Goal: Communication & Community: Answer question/provide support

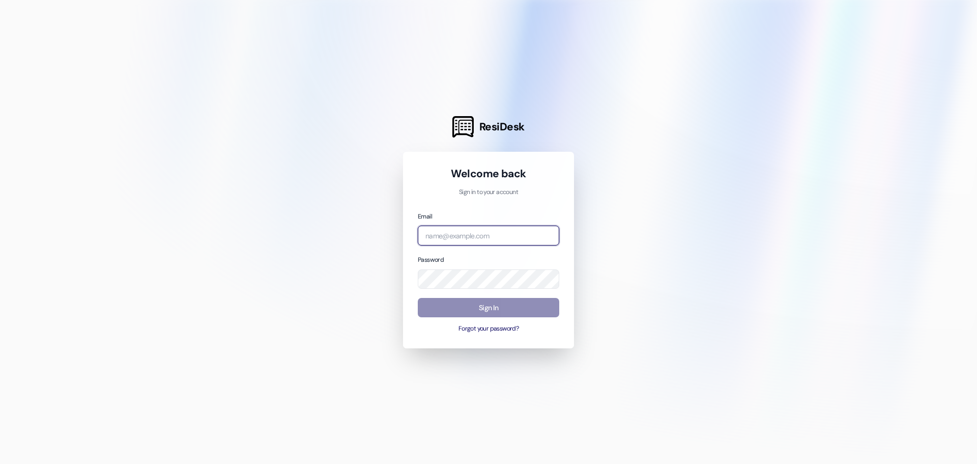
type input "[PERSON_NAME][EMAIL_ADDRESS][DOMAIN_NAME]"
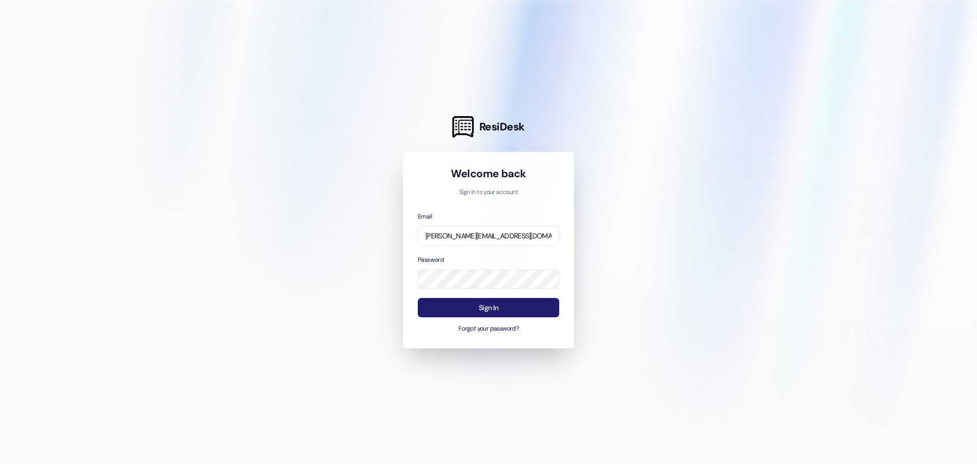
click at [531, 308] on button "Sign In" at bounding box center [488, 308] width 141 height 20
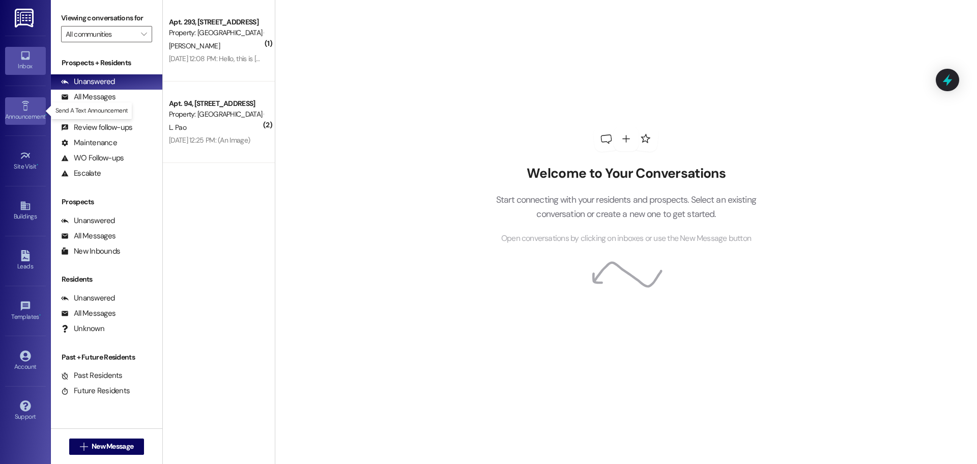
click at [35, 112] on div "Announcement •" at bounding box center [25, 116] width 51 height 10
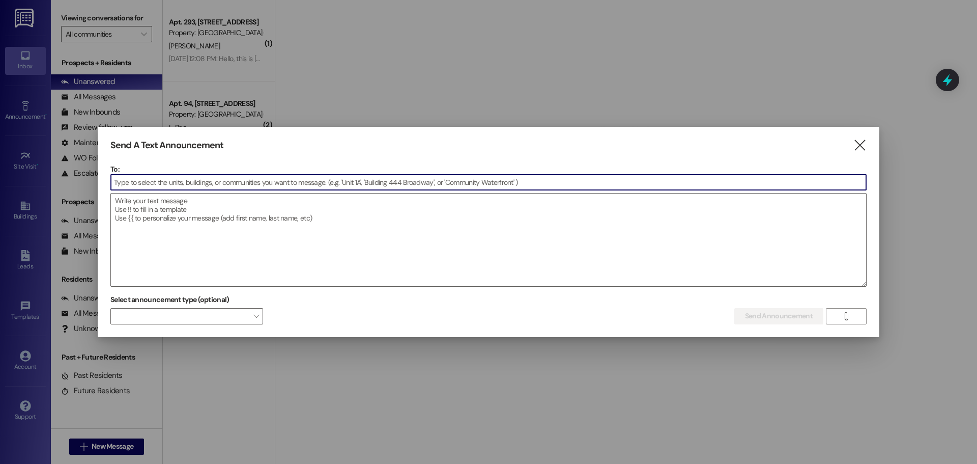
click at [178, 184] on input at bounding box center [488, 182] width 755 height 15
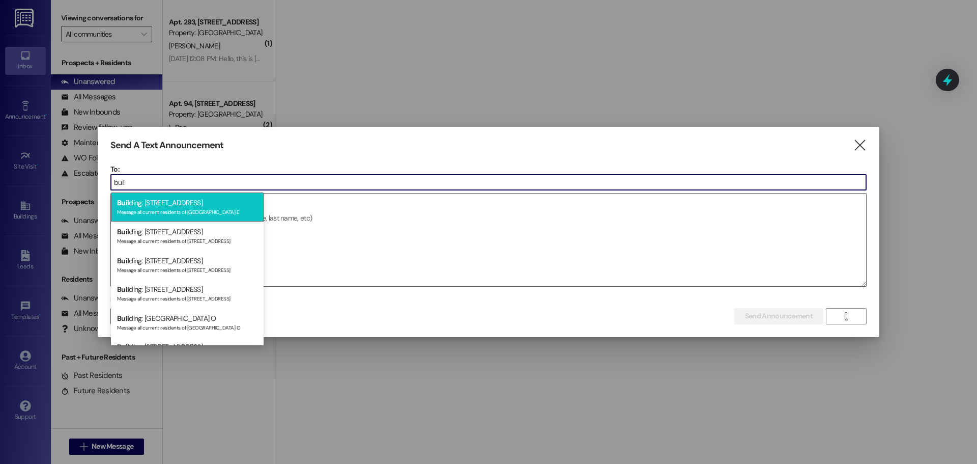
type input "buil"
click at [202, 203] on div "Buil ding: [GEOGRAPHIC_DATA] E Message all current residents of [GEOGRAPHIC_DAT…" at bounding box center [187, 206] width 153 height 29
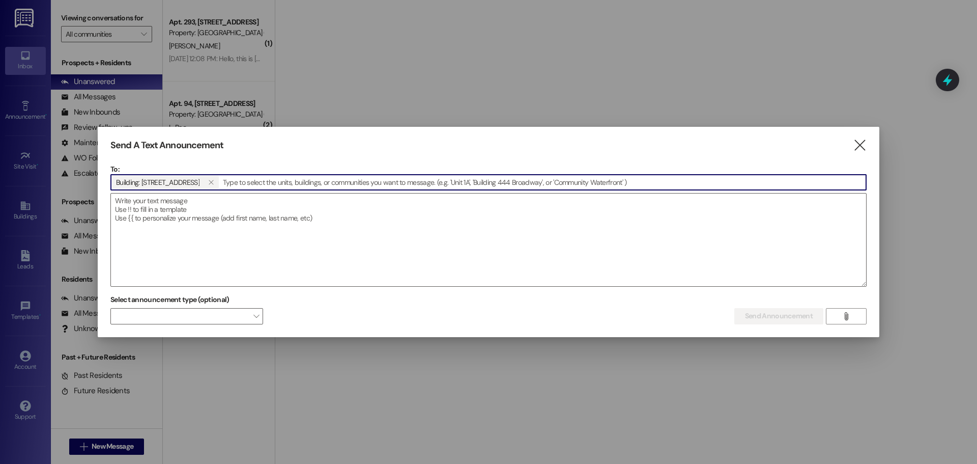
click at [279, 178] on input at bounding box center [543, 182] width 646 height 15
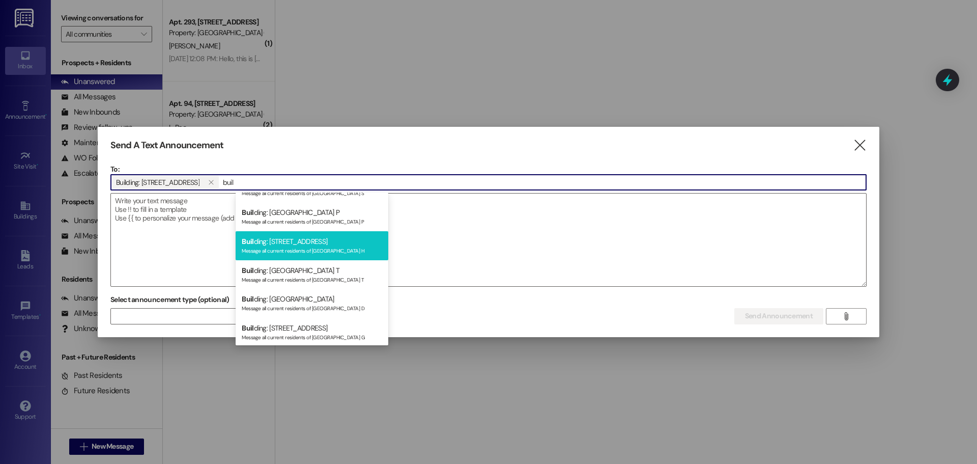
scroll to position [152, 0]
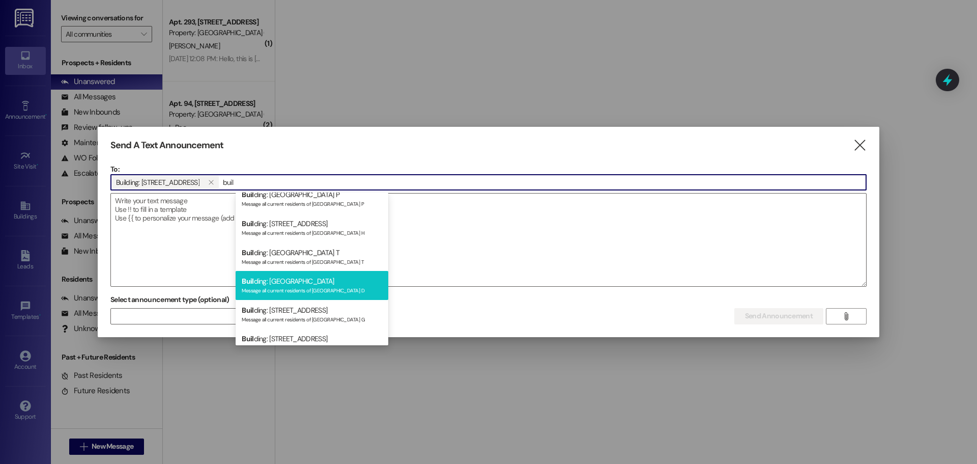
type input "buil"
click at [318, 286] on div "Message all current residents of [GEOGRAPHIC_DATA] D" at bounding box center [312, 289] width 140 height 9
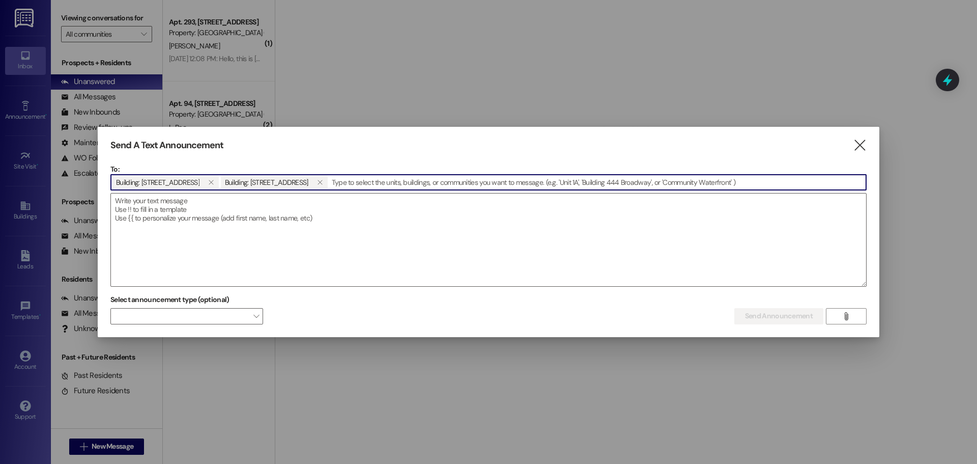
click at [393, 184] on input at bounding box center [597, 182] width 537 height 15
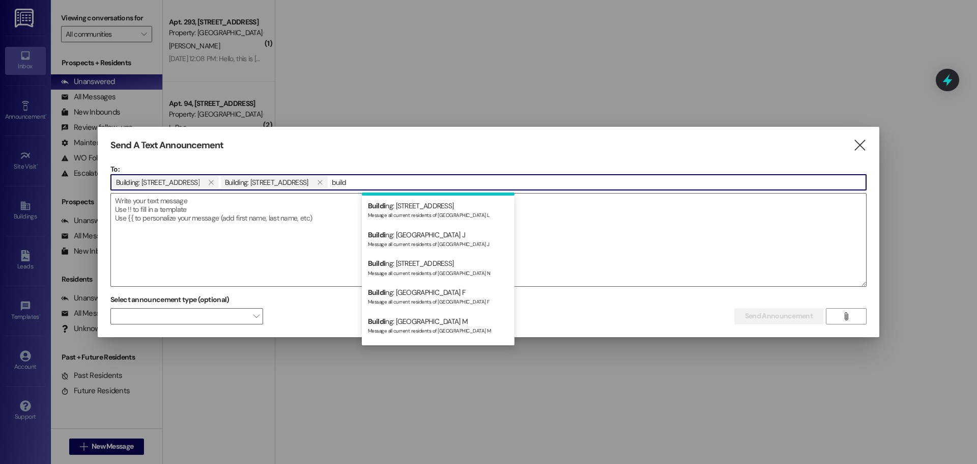
scroll to position [288, 0]
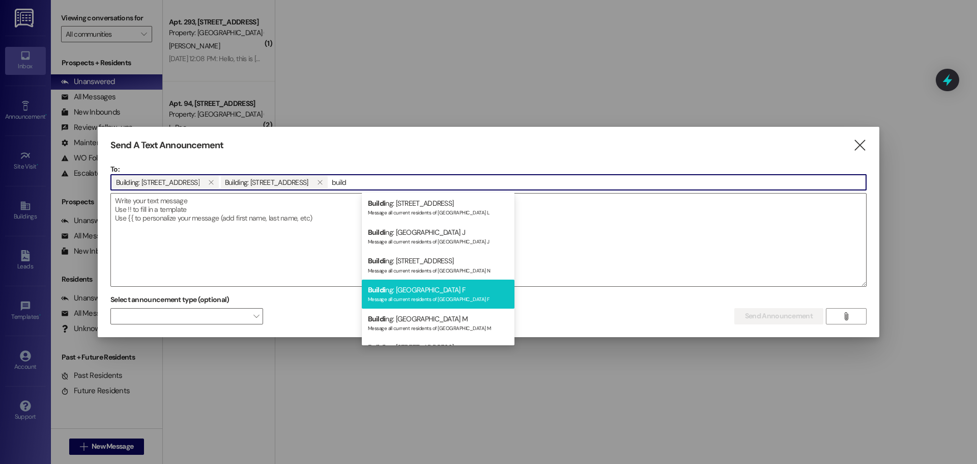
type input "build"
click at [440, 295] on div "Message all current residents of [GEOGRAPHIC_DATA] F" at bounding box center [438, 298] width 140 height 9
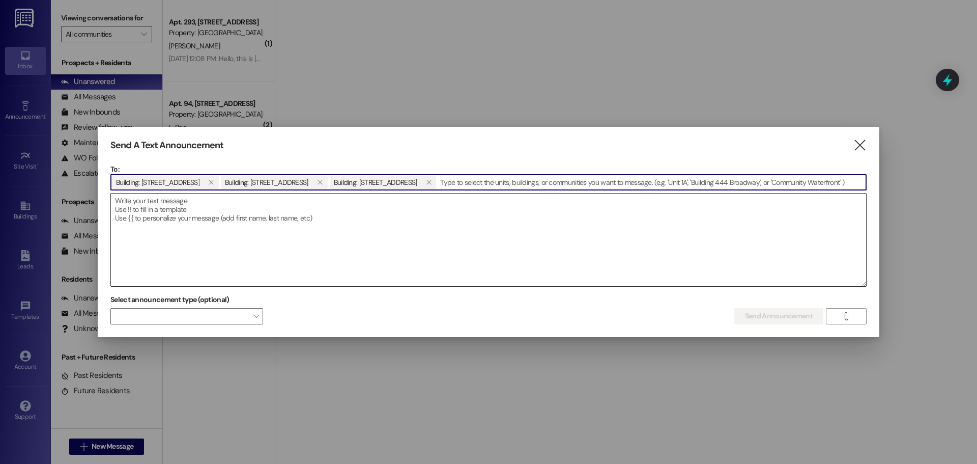
drag, startPoint x: 214, startPoint y: 181, endPoint x: 214, endPoint y: 193, distance: 11.7
click at [200, 184] on span "Building: [STREET_ADDRESS]" at bounding box center [157, 182] width 83 height 13
click at [221, 220] on textarea at bounding box center [488, 239] width 755 height 93
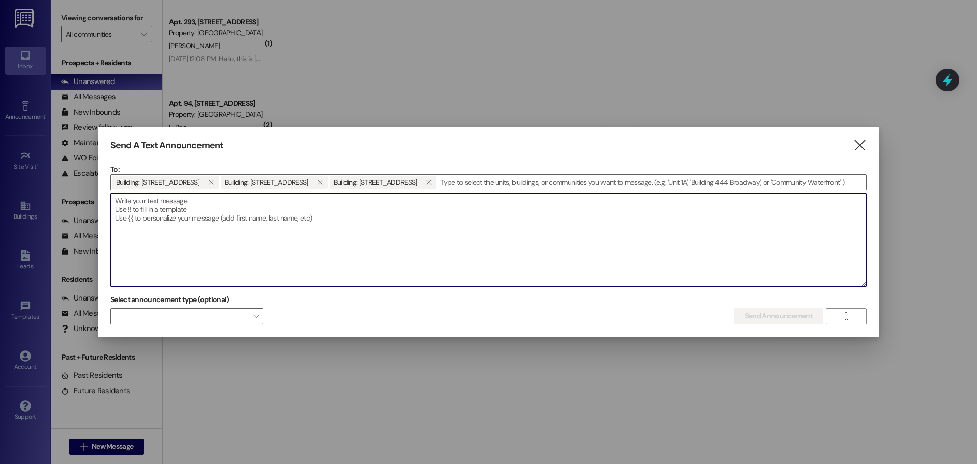
click at [140, 207] on textarea at bounding box center [488, 239] width 755 height 93
paste textarea "Dear Resident, Good morning. We would like to inform you that painting work is …"
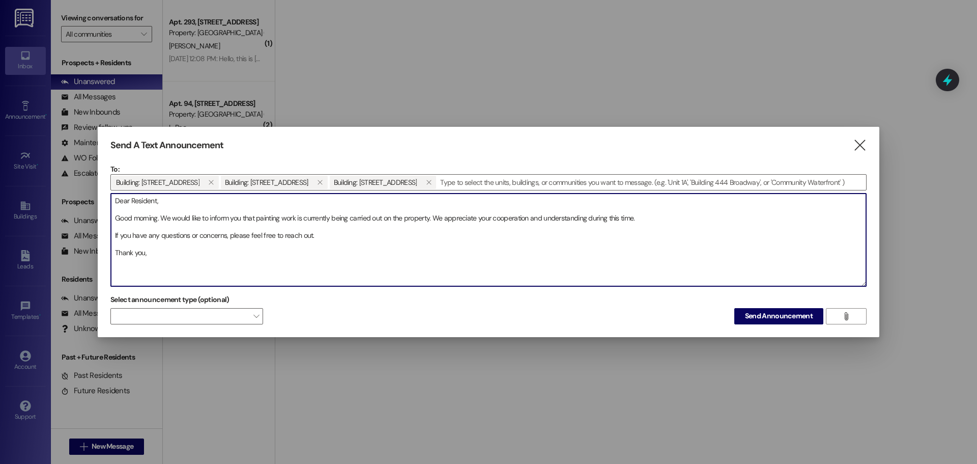
click at [159, 217] on textarea "Dear Resident, Good morning. We would like to inform you that painting work is …" at bounding box center [488, 239] width 755 height 93
click at [432, 218] on textarea "Dear Resident, Good morning. We would like to inform you that painting work is …" at bounding box center [488, 239] width 755 height 93
click at [457, 216] on textarea "Dear Resident, Good morning. We would like to inform you that painting work is …" at bounding box center [488, 239] width 755 height 93
click at [457, 221] on textarea "Dear Resident, Good morning. We would like to inform you that painting work is …" at bounding box center [488, 239] width 755 height 93
type textarea "Dear Resident, Good morning. We would like to inform you that painting work is …"
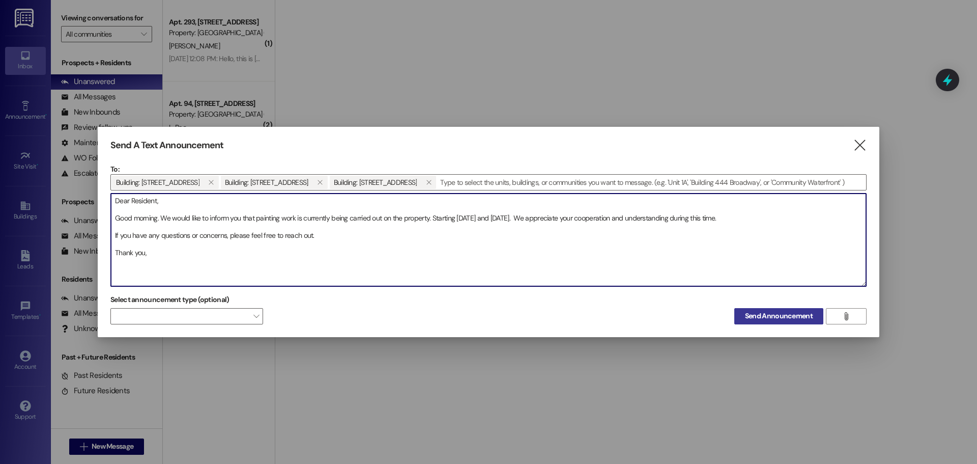
click at [759, 314] on span "Send Announcement" at bounding box center [779, 315] width 68 height 11
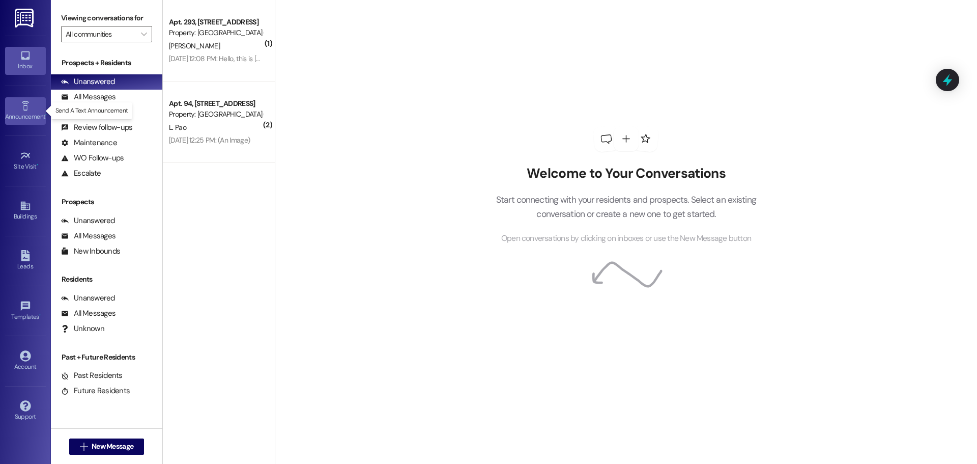
click at [25, 109] on icon at bounding box center [24, 106] width 7 height 10
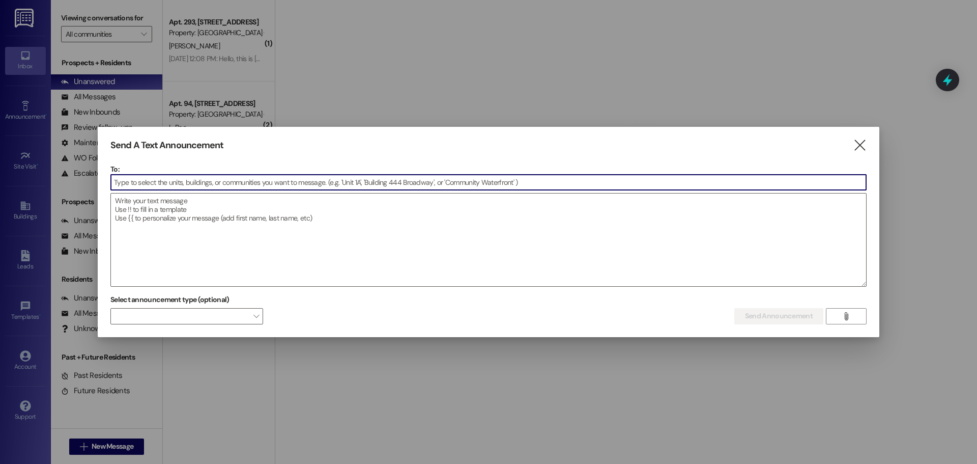
click at [253, 179] on input at bounding box center [488, 182] width 755 height 15
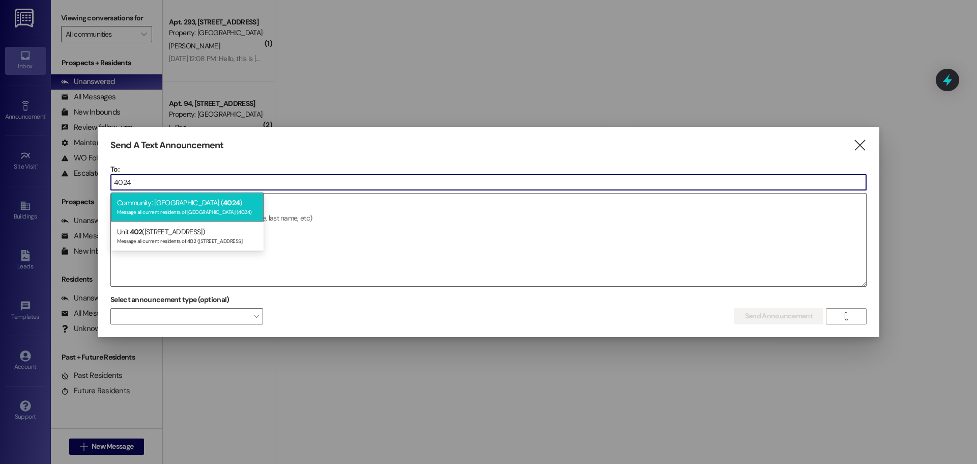
type input "4024"
click at [240, 199] on span "4024" at bounding box center [231, 202] width 17 height 9
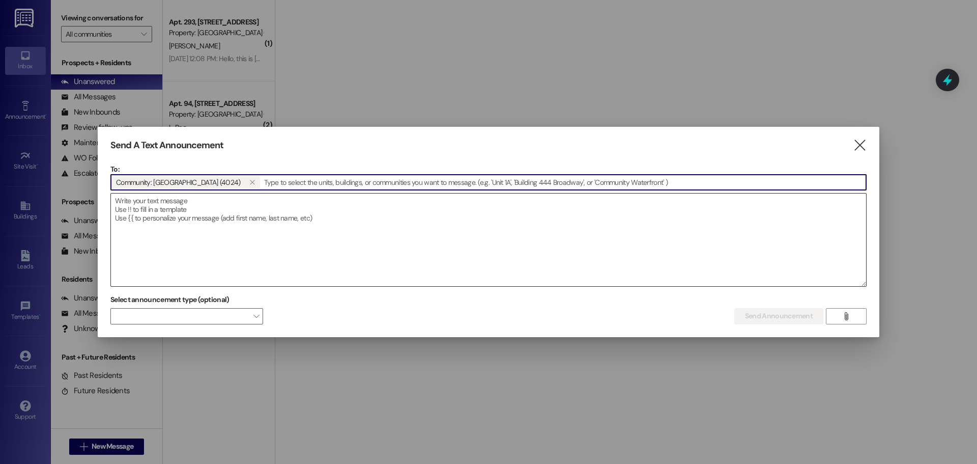
click at [269, 235] on textarea at bounding box center [488, 239] width 755 height 93
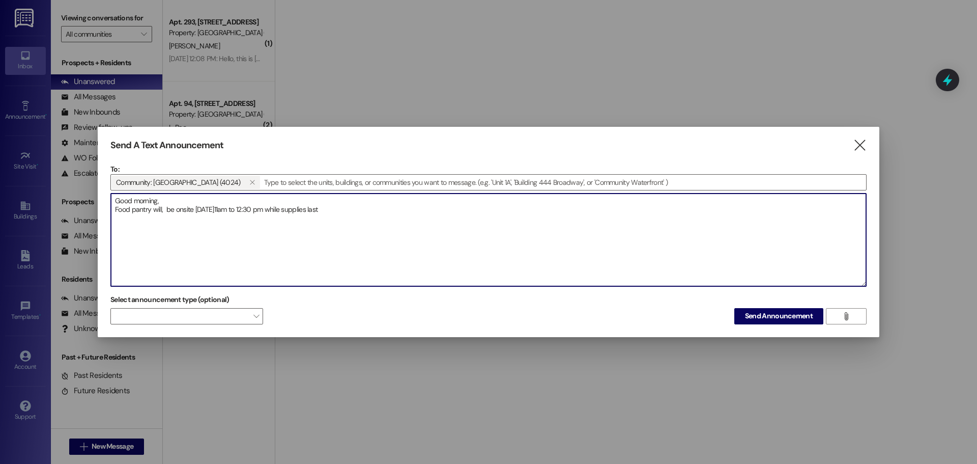
click at [288, 210] on textarea "Good morning, Food pantry will, be onsite [DATE]11am to 12:30 pm while supplies…" at bounding box center [488, 239] width 755 height 93
click at [371, 214] on textarea "Good morning, Food pantry will, be onsite [DATE]11am to 12:30 pm or while suppl…" at bounding box center [488, 239] width 755 height 93
click at [237, 210] on textarea "Good morning, Food pantry will, be onsite [DATE]11am to 12:30 pm or while suppl…" at bounding box center [488, 239] width 755 height 93
click at [371, 210] on textarea "Good morning, Food pantry will, be onsite [DATE] 11am to 12:30 pm or while supp…" at bounding box center [488, 239] width 755 height 93
click at [164, 209] on textarea "Good morning, Food pantry will, be onsite [DATE] 11am to 12:30 pm or while supp…" at bounding box center [488, 239] width 755 height 93
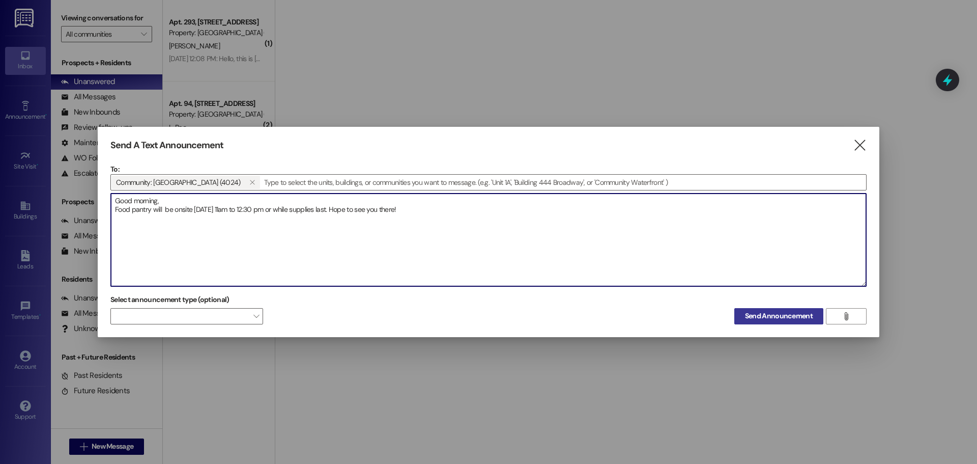
type textarea "Good morning, Food pantry will be onsite [DATE] 11am to 12:30 pm or while suppl…"
click at [752, 319] on span "Send Announcement" at bounding box center [779, 315] width 68 height 11
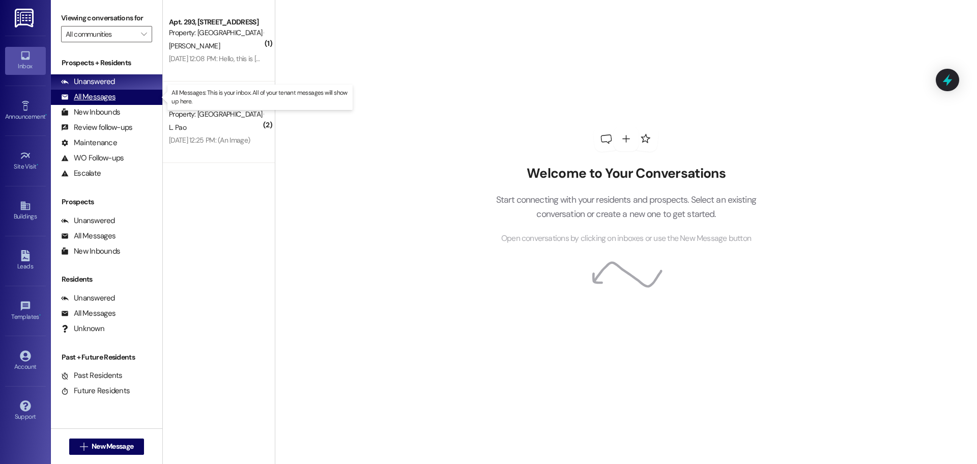
click at [100, 97] on div "All Messages" at bounding box center [88, 97] width 54 height 11
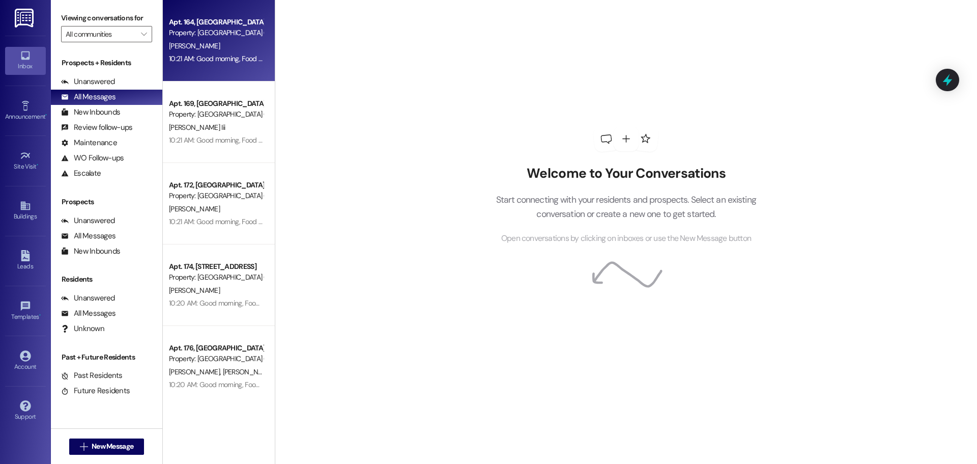
click at [234, 40] on div "[PERSON_NAME]" at bounding box center [216, 46] width 96 height 13
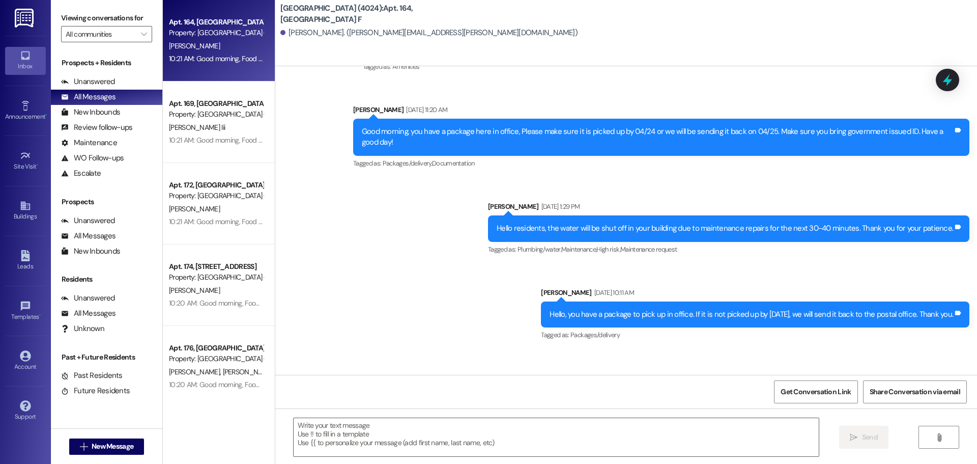
scroll to position [9290, 0]
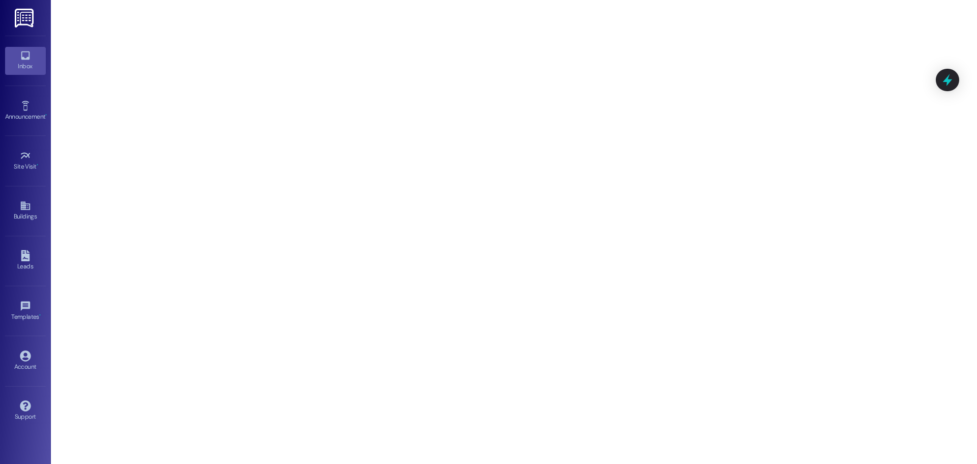
click at [25, 65] on div "Inbox" at bounding box center [25, 66] width 51 height 10
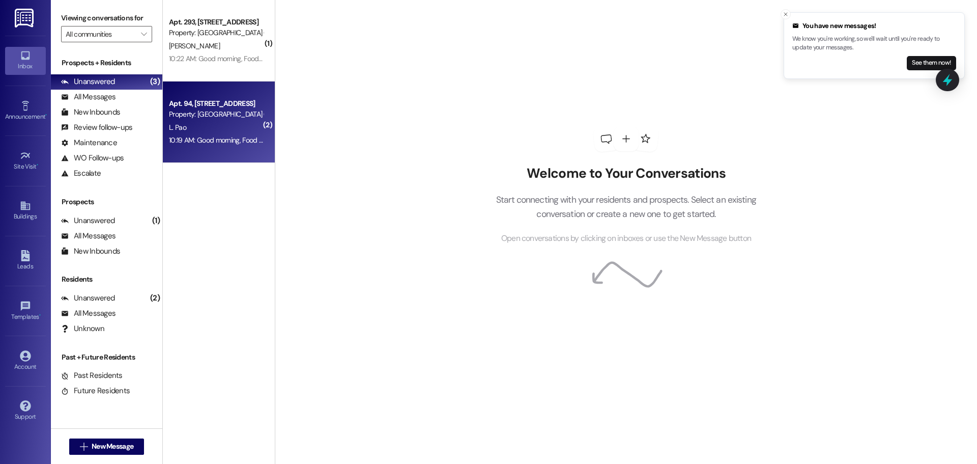
click at [209, 114] on div "Property: [GEOGRAPHIC_DATA] (4024)" at bounding box center [216, 114] width 94 height 11
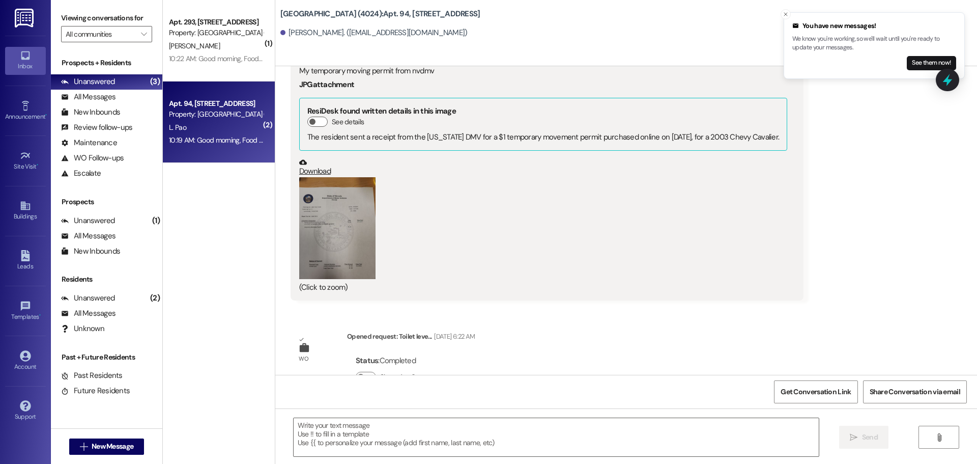
scroll to position [11752, 0]
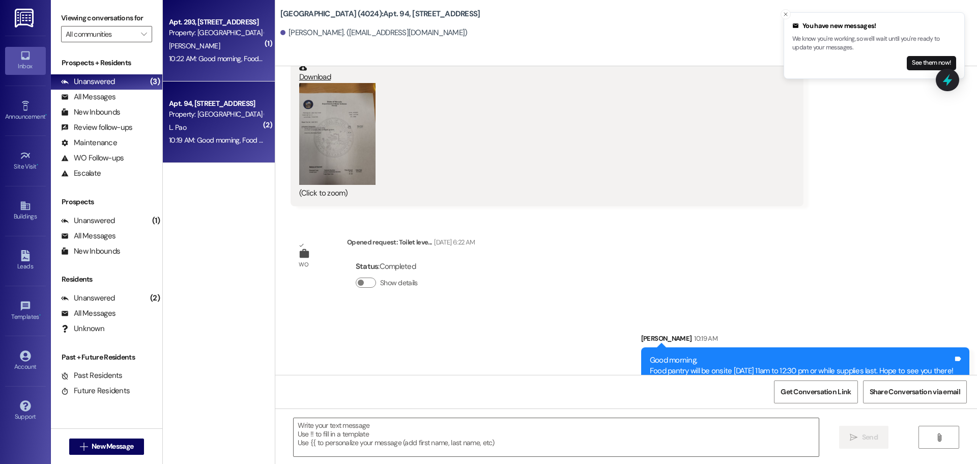
click at [213, 58] on div "10:22 AM: Good morning, Food pantry will be onsite [DATE] 11am to 12:30 pm or w…" at bounding box center [346, 58] width 354 height 9
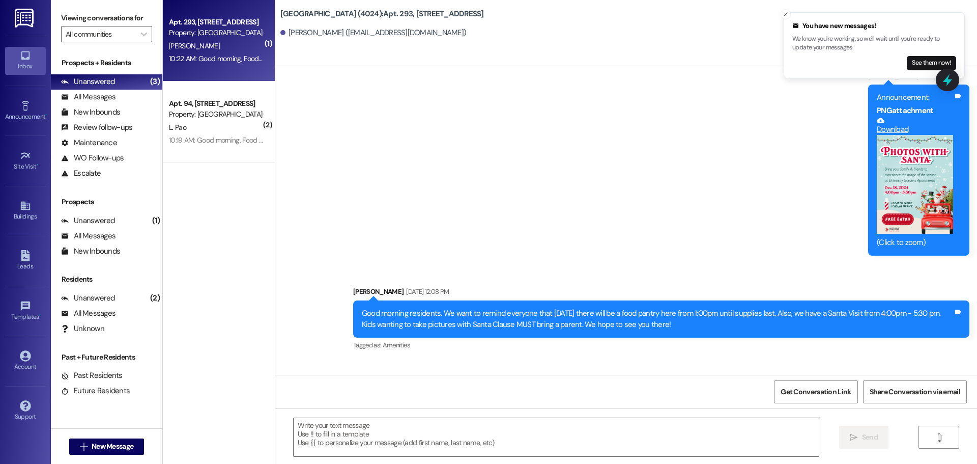
scroll to position [15151, 0]
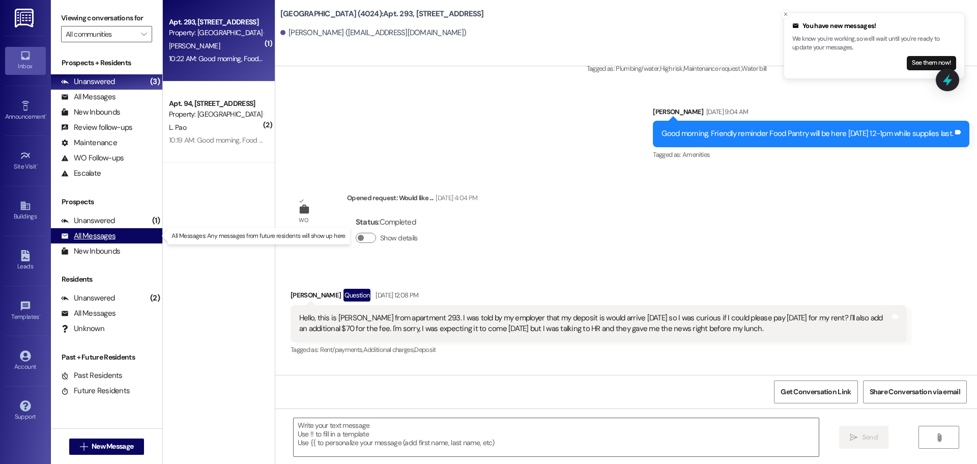
click at [106, 236] on div "All Messages" at bounding box center [88, 236] width 54 height 11
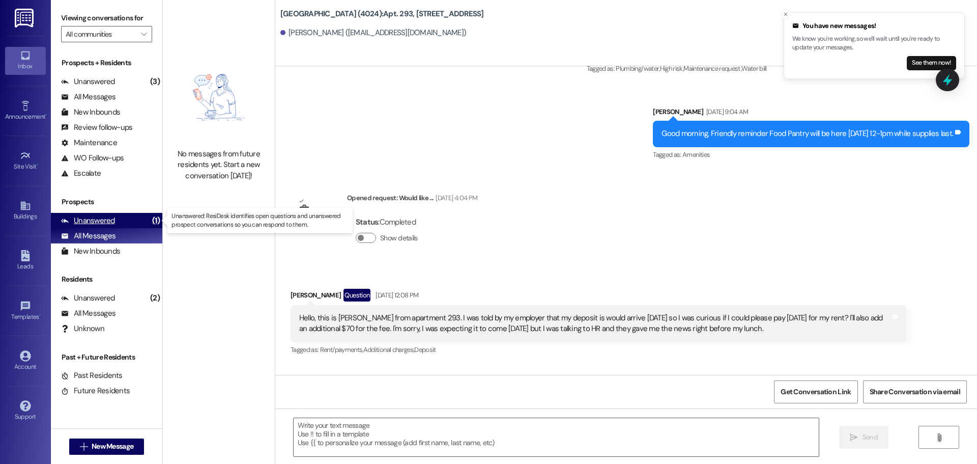
click at [100, 219] on div "Unanswered" at bounding box center [88, 220] width 54 height 11
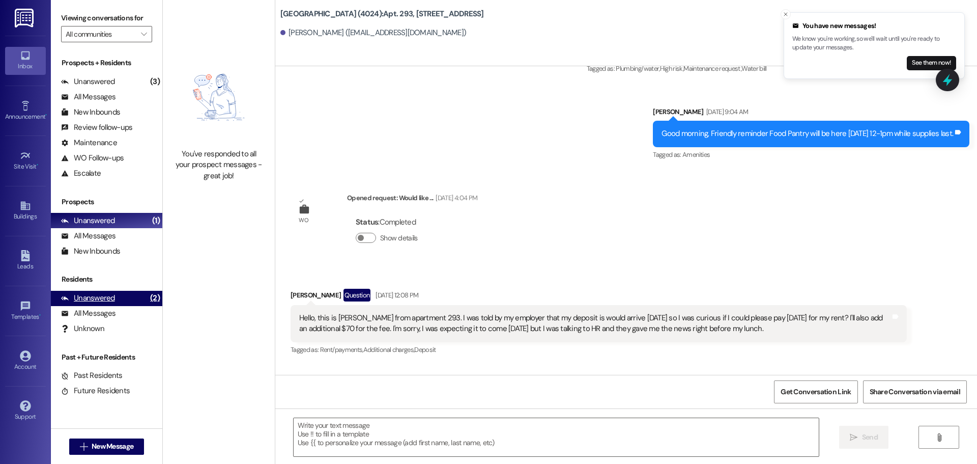
click at [101, 298] on div "Unanswered" at bounding box center [88, 298] width 54 height 11
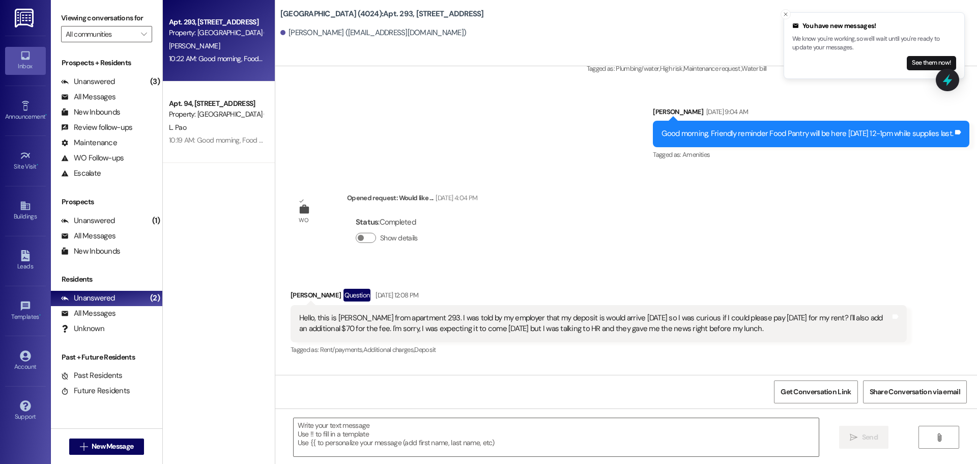
click at [223, 255] on div "Apt. 293, [GEOGRAPHIC_DATA] N Property: [GEOGRAPHIC_DATA] (4024) [PERSON_NAME] …" at bounding box center [219, 195] width 112 height 391
drag, startPoint x: 394, startPoint y: 326, endPoint x: 399, endPoint y: 299, distance: 27.4
click at [394, 364] on div "Announcement, sent via SMS [PERSON_NAME] 10:22 AM Good morning, Food pantry wil…" at bounding box center [626, 412] width 702 height 97
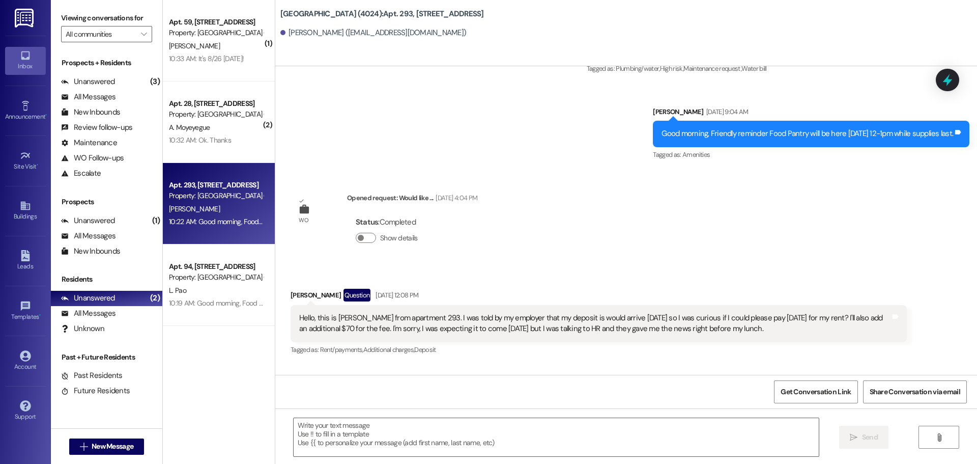
click at [603, 364] on div "Announcement, sent via SMS [PERSON_NAME] 10:22 AM Good morning, Food pantry wil…" at bounding box center [626, 412] width 702 height 97
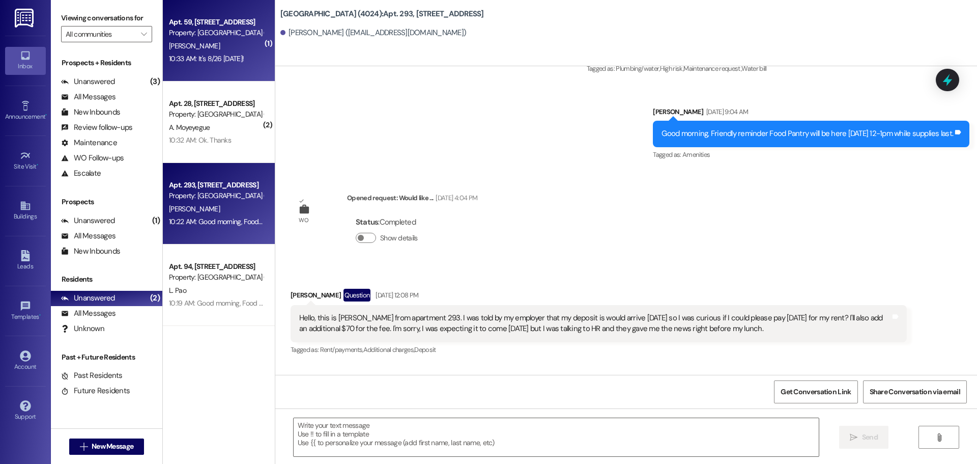
click at [203, 46] on div "[PERSON_NAME]" at bounding box center [216, 46] width 96 height 13
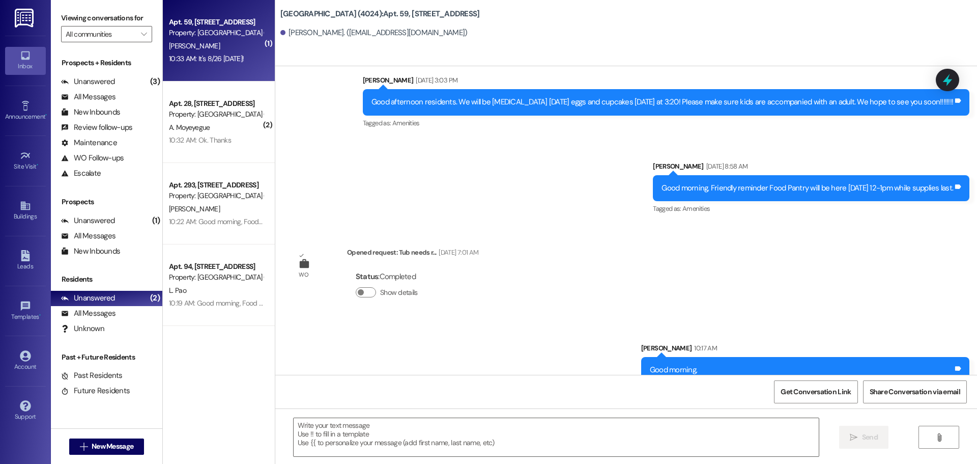
scroll to position [28831, 0]
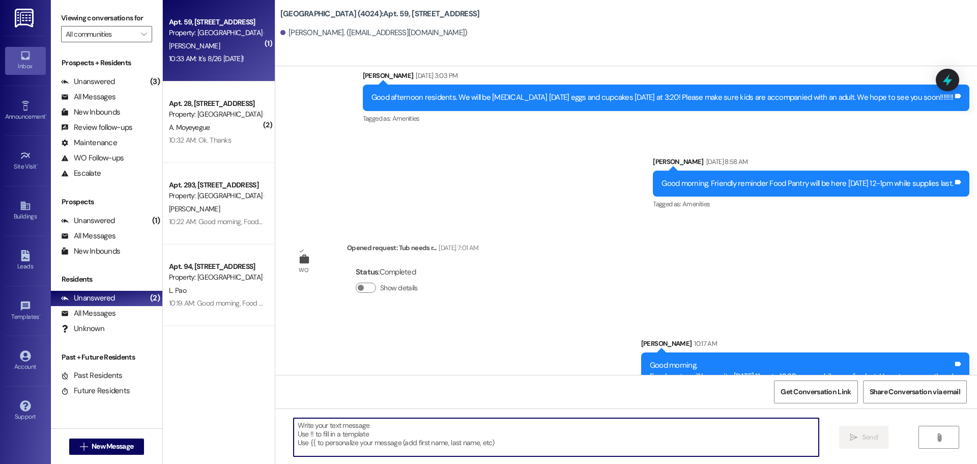
click at [404, 430] on textarea at bounding box center [556, 437] width 525 height 38
click at [344, 422] on textarea "[DATE]" at bounding box center [556, 437] width 525 height 38
click at [342, 424] on textarea "[DATE]" at bounding box center [556, 437] width 525 height 38
type textarea "[DATE]"
click at [860, 438] on span "Send" at bounding box center [870, 437] width 20 height 11
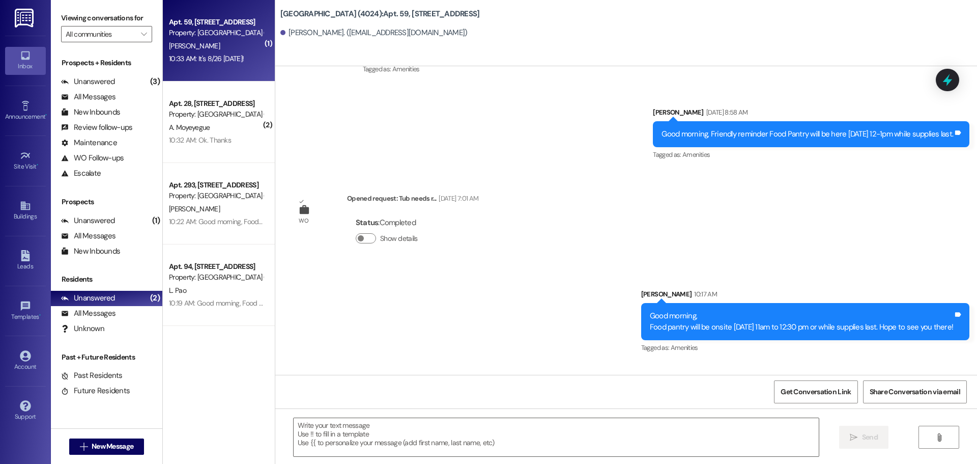
scroll to position [28901, 0]
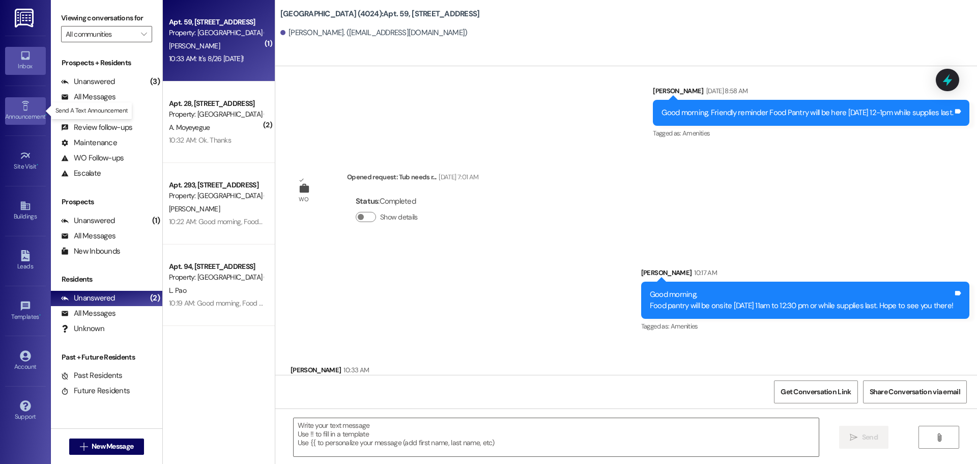
click at [30, 116] on div "Announcement •" at bounding box center [25, 116] width 51 height 10
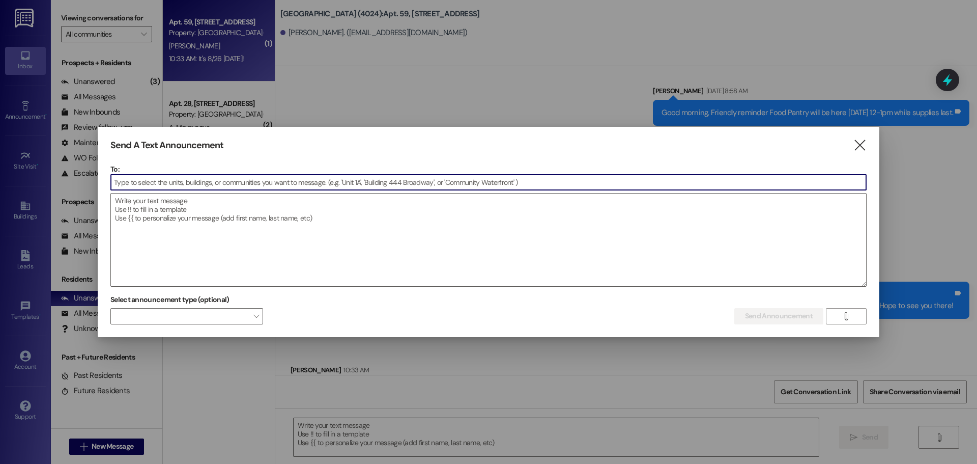
click at [227, 176] on input at bounding box center [488, 182] width 755 height 15
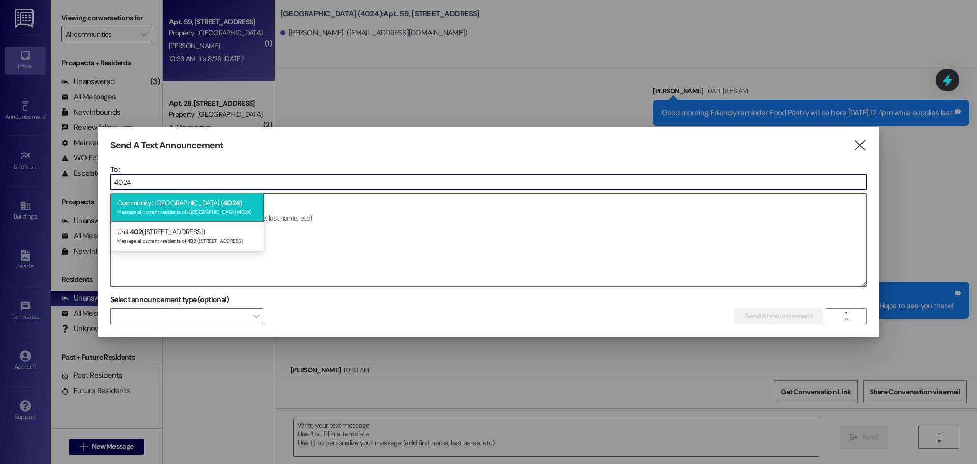
type input "4024"
click at [217, 209] on div "Message all current residents of [GEOGRAPHIC_DATA] (4024)" at bounding box center [187, 211] width 140 height 9
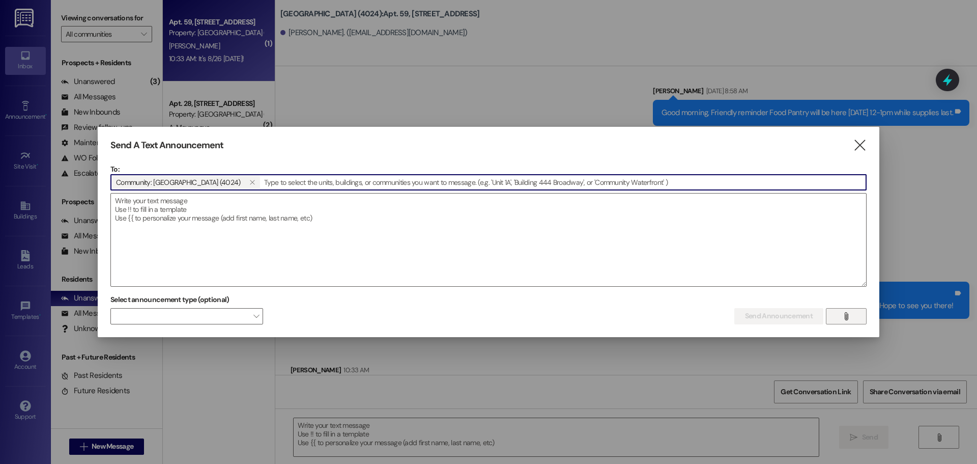
click at [834, 317] on button "" at bounding box center [846, 316] width 41 height 16
click at [842, 316] on icon "" at bounding box center [846, 316] width 8 height 8
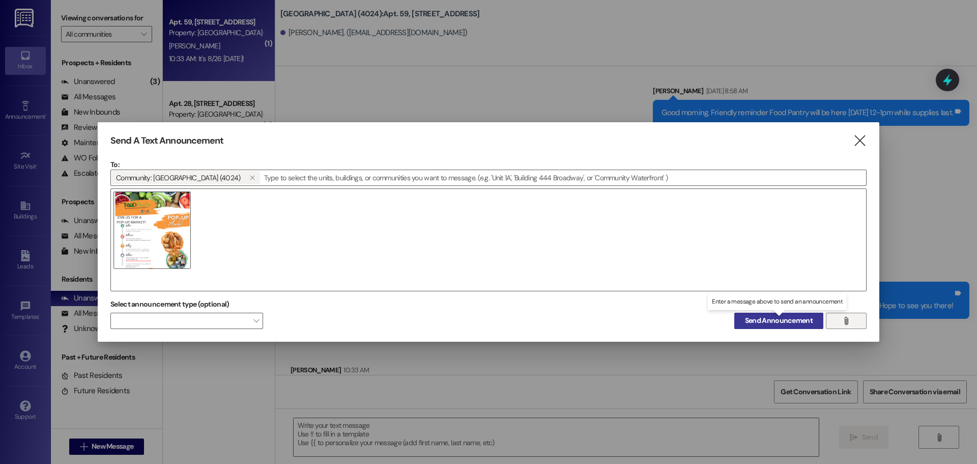
click at [793, 324] on span "Send Announcement" at bounding box center [779, 320] width 68 height 11
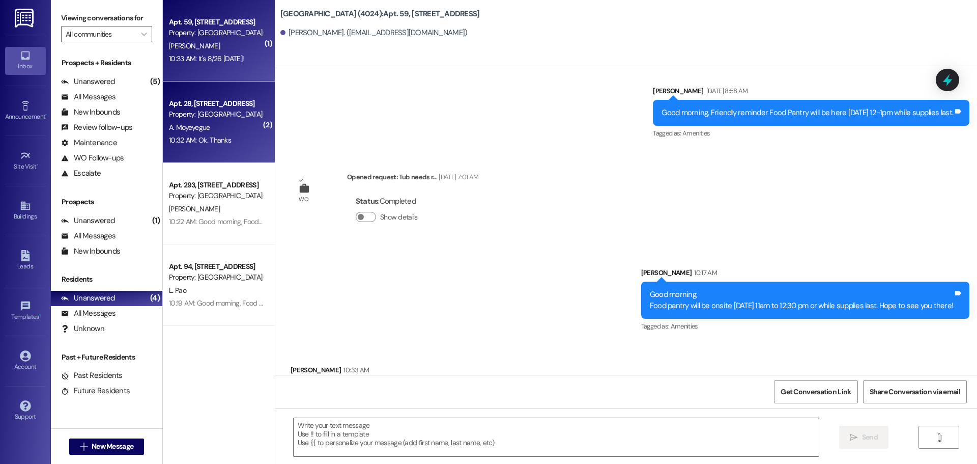
click at [254, 135] on div "10:32 AM: Ok. Thanks 10:32 AM: Ok. Thanks" at bounding box center [216, 140] width 96 height 13
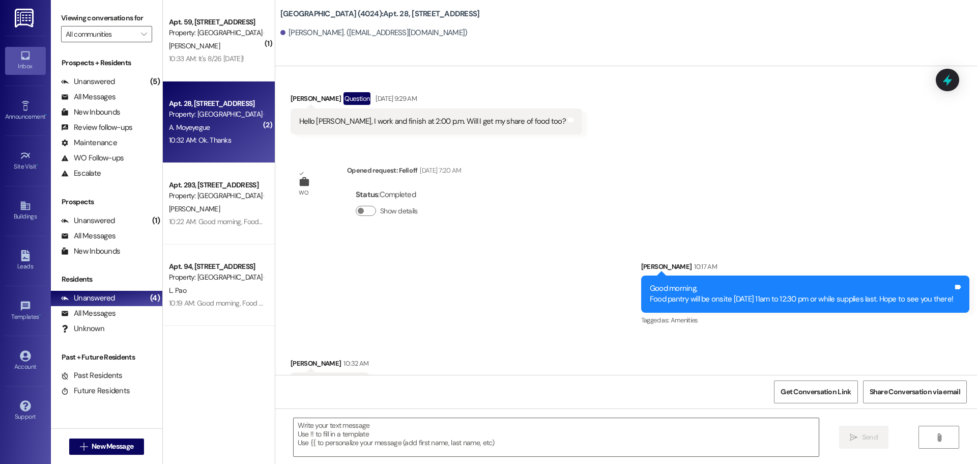
scroll to position [1062, 0]
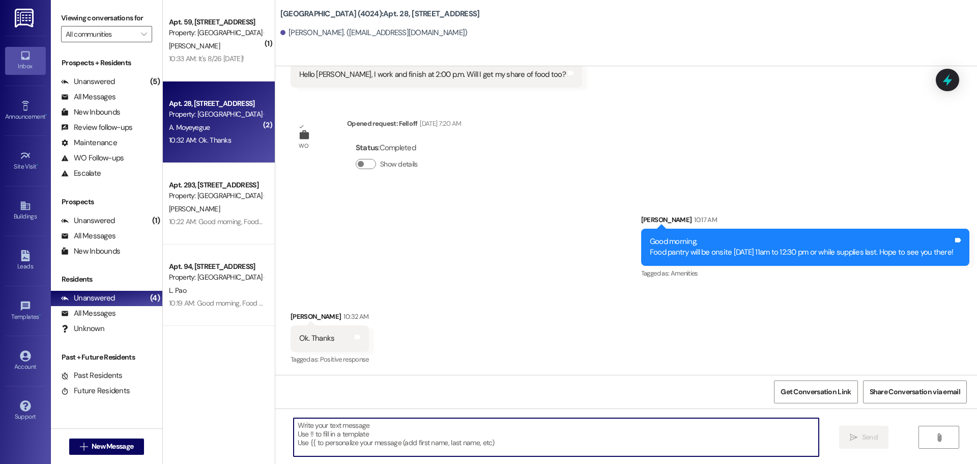
click at [548, 445] on textarea at bounding box center [556, 437] width 525 height 38
type textarea "Your welcome"
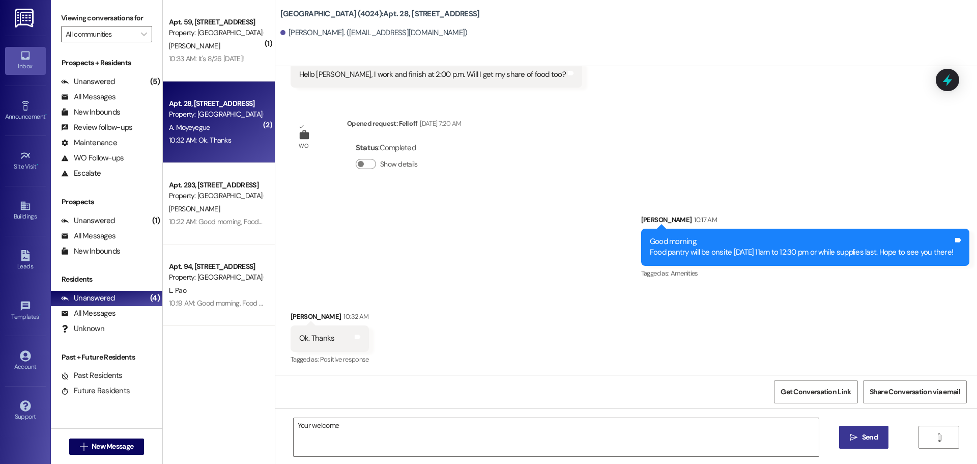
click at [878, 436] on span "Send" at bounding box center [870, 437] width 20 height 11
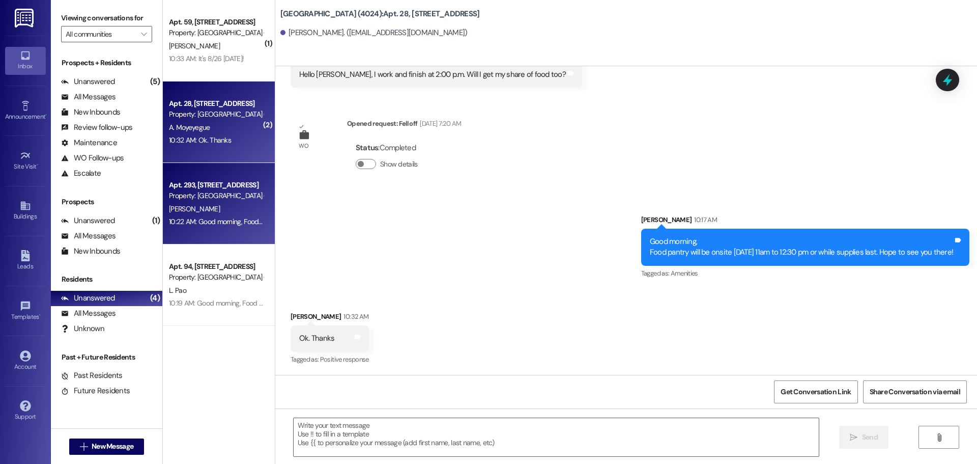
click at [225, 204] on div "[PERSON_NAME]" at bounding box center [216, 209] width 96 height 13
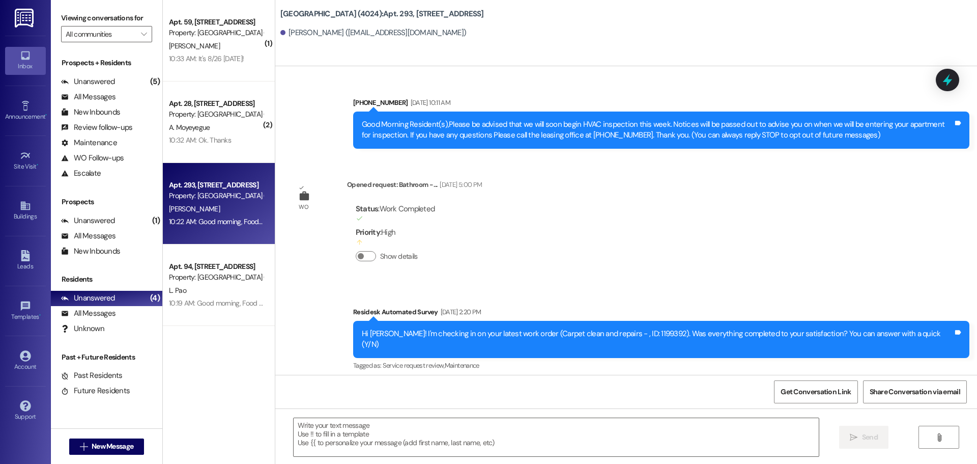
scroll to position [15151, 0]
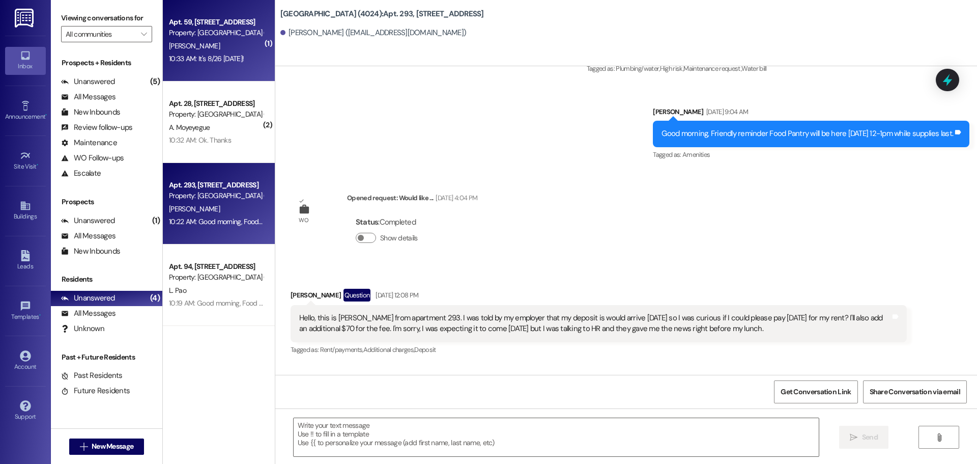
click at [207, 48] on div "[PERSON_NAME]" at bounding box center [216, 46] width 96 height 13
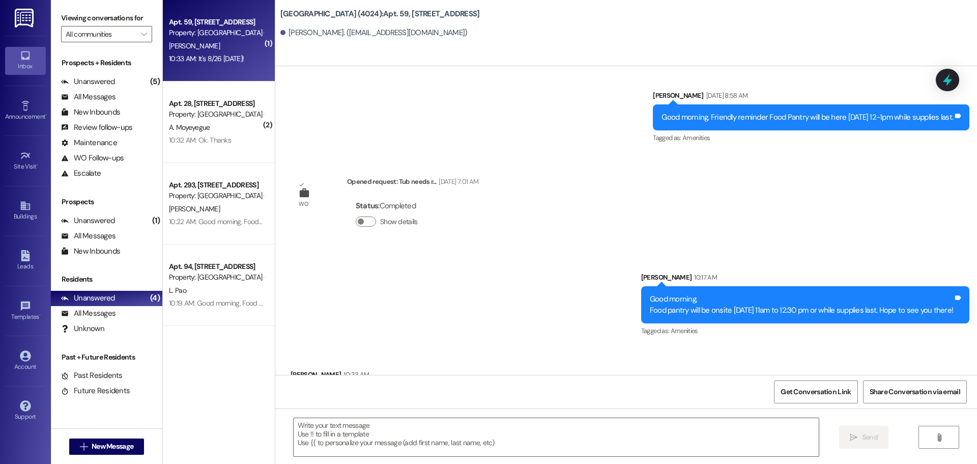
scroll to position [28901, 0]
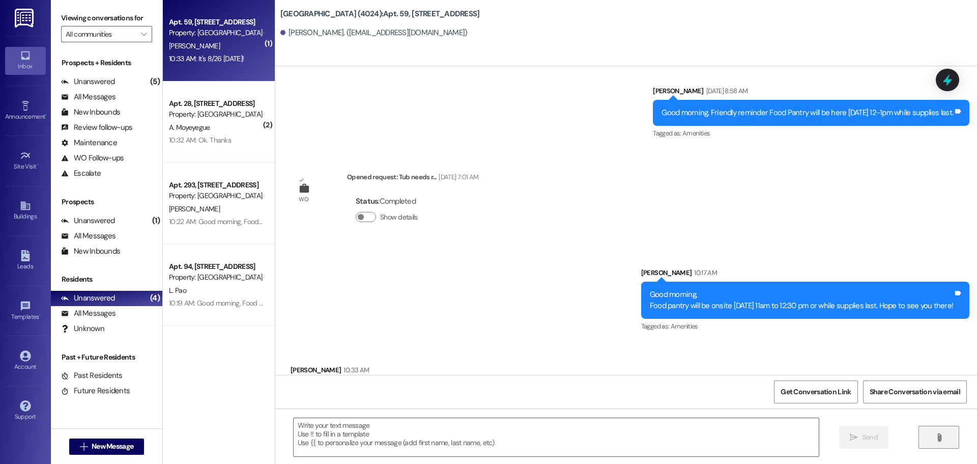
click at [940, 436] on icon "" at bounding box center [939, 437] width 8 height 8
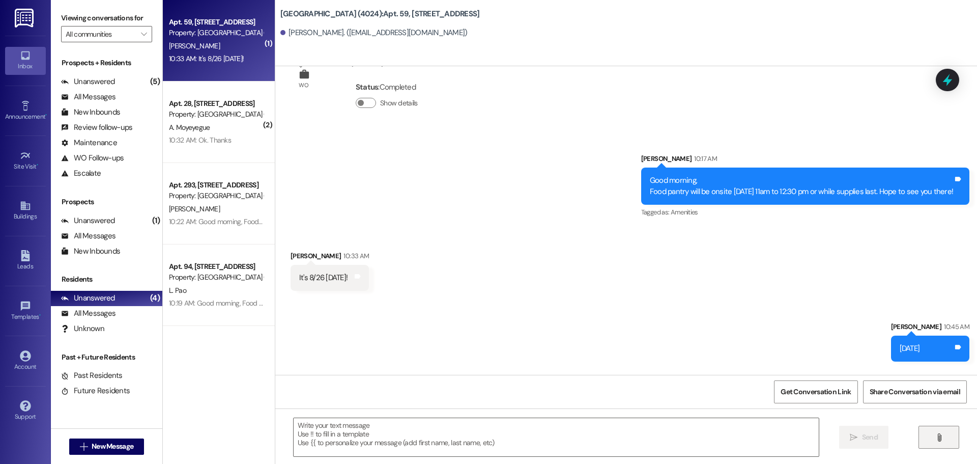
scroll to position [29084, 0]
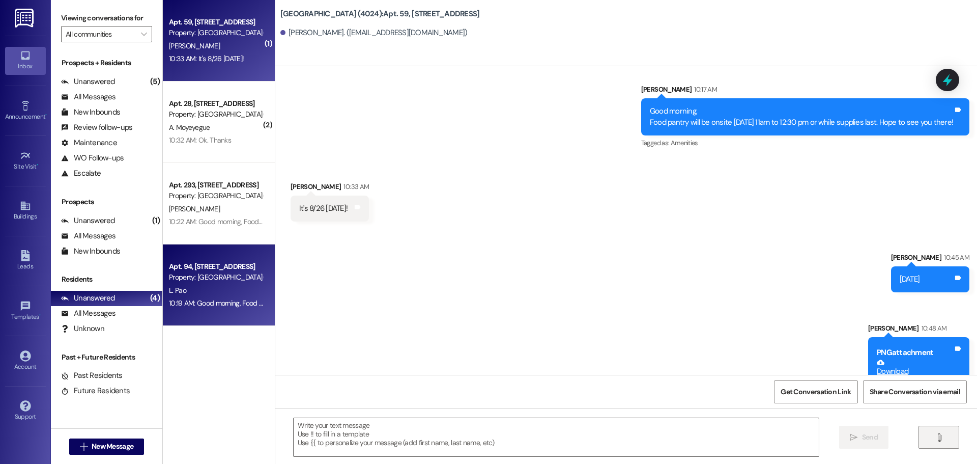
click at [215, 274] on div "Property: [GEOGRAPHIC_DATA] (4024)" at bounding box center [216, 277] width 94 height 11
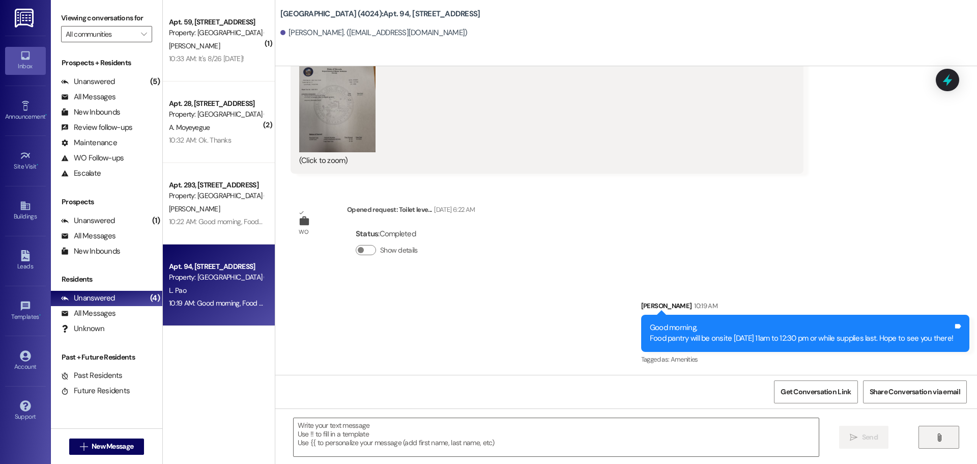
scroll to position [11752, 0]
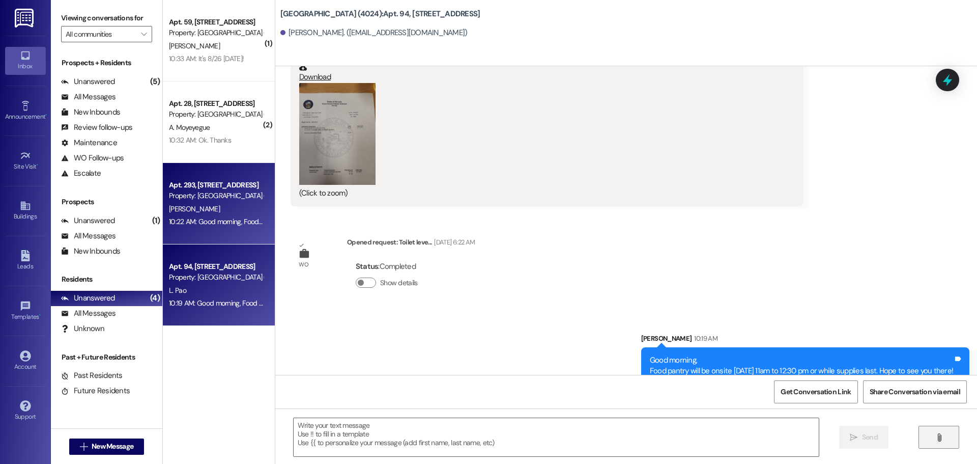
click at [237, 219] on div "10:22 AM: Good morning, Food pantry will be onsite [DATE] 11am to 12:30 pm or w…" at bounding box center [346, 221] width 354 height 9
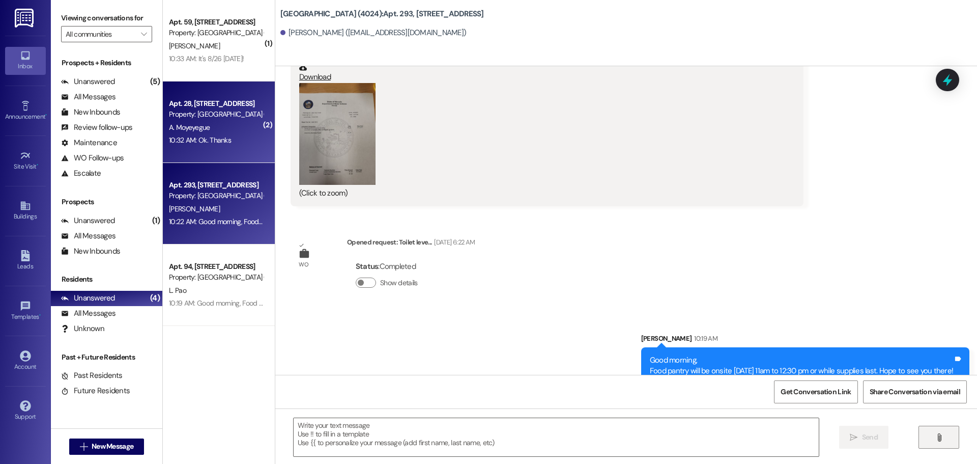
click at [227, 134] on div "10:32 AM: Ok. Thanks 10:32 AM: Ok. Thanks" at bounding box center [216, 140] width 96 height 13
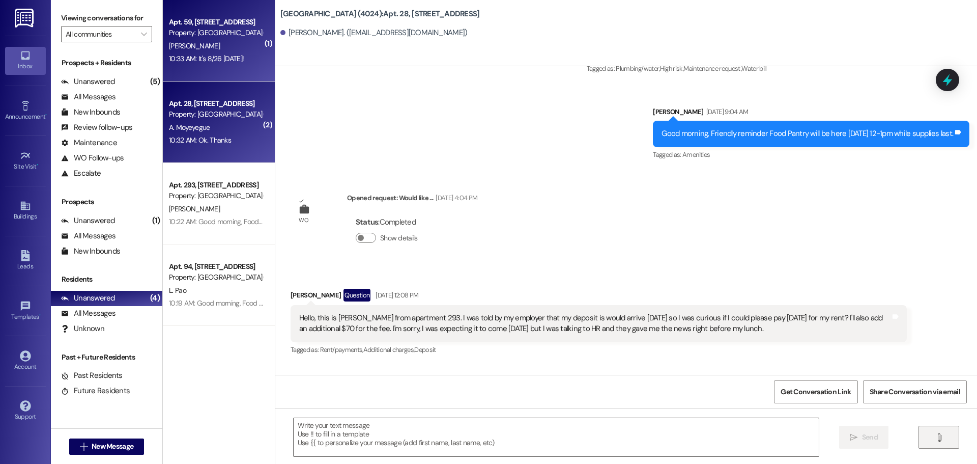
scroll to position [1132, 0]
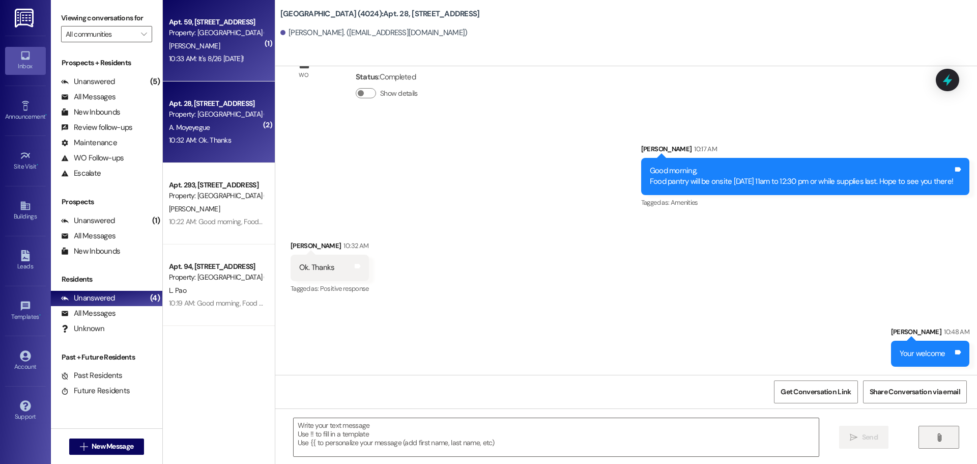
click at [231, 51] on div "[PERSON_NAME]" at bounding box center [216, 46] width 96 height 13
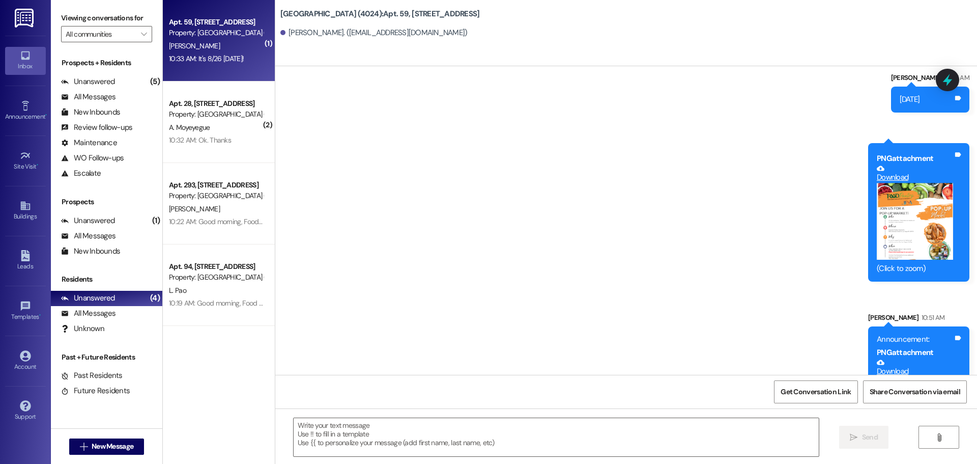
scroll to position [29078, 0]
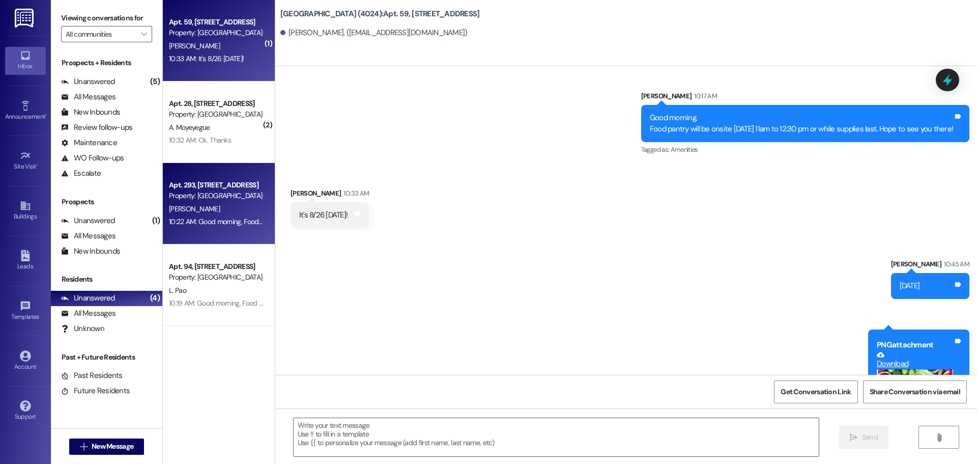
click at [202, 209] on div "[PERSON_NAME]" at bounding box center [216, 209] width 96 height 13
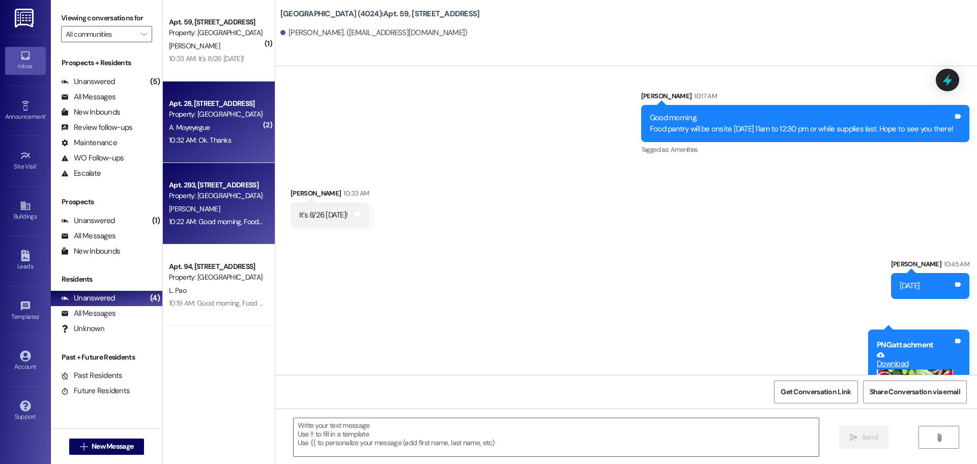
click at [210, 107] on div "Apt. 28, [STREET_ADDRESS]" at bounding box center [216, 103] width 94 height 11
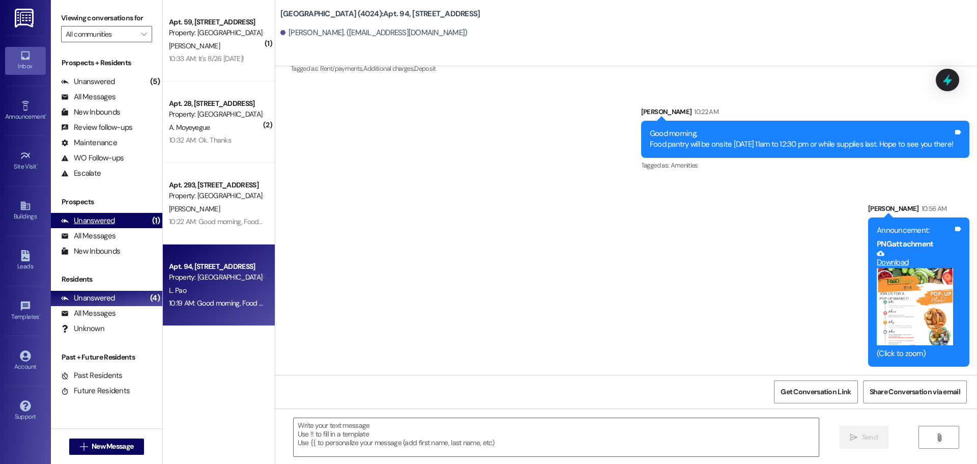
click at [105, 218] on div "Unanswered" at bounding box center [88, 220] width 54 height 11
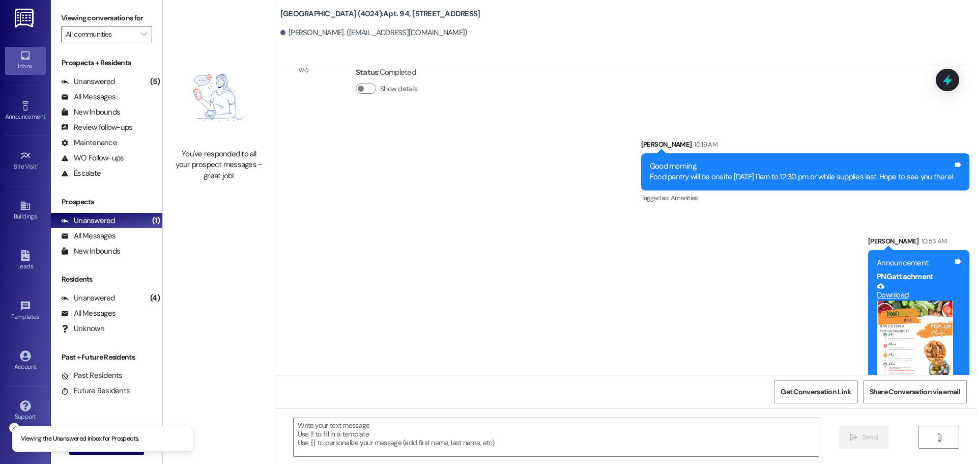
scroll to position [11946, 0]
click at [107, 300] on div "Unanswered" at bounding box center [88, 298] width 54 height 11
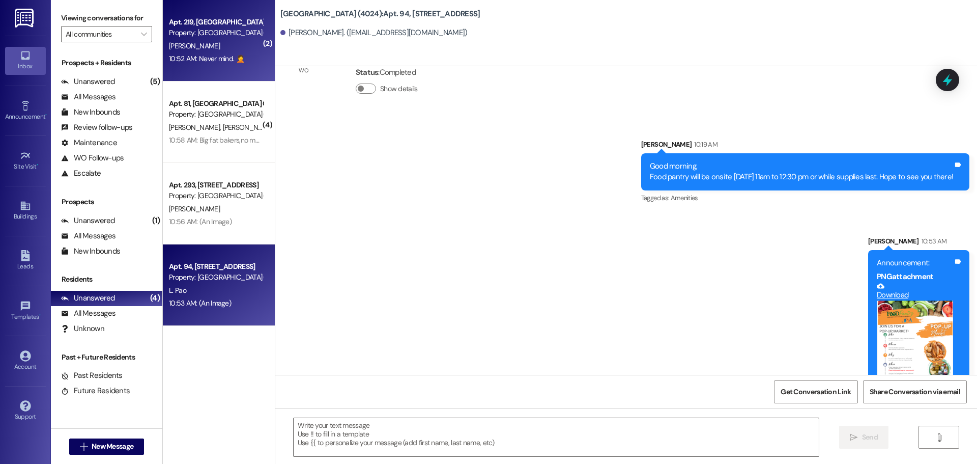
click at [260, 53] on div "10:52 AM: Never mind. 🤦 10:52 AM: Never mind. 🤦" at bounding box center [216, 58] width 96 height 13
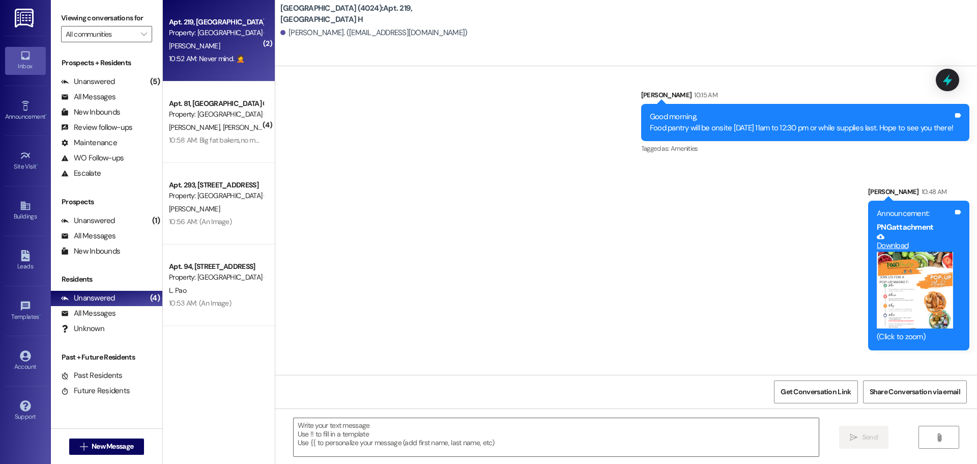
scroll to position [12560, 0]
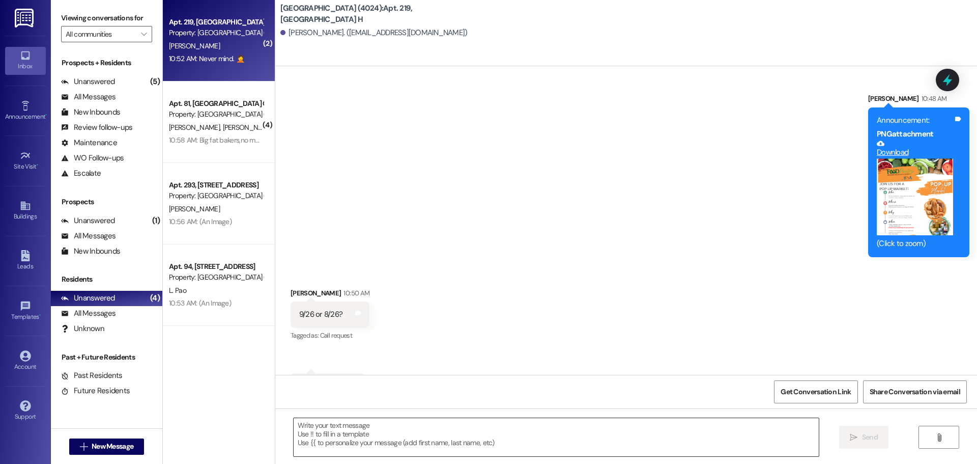
click at [380, 434] on textarea at bounding box center [556, 437] width 525 height 38
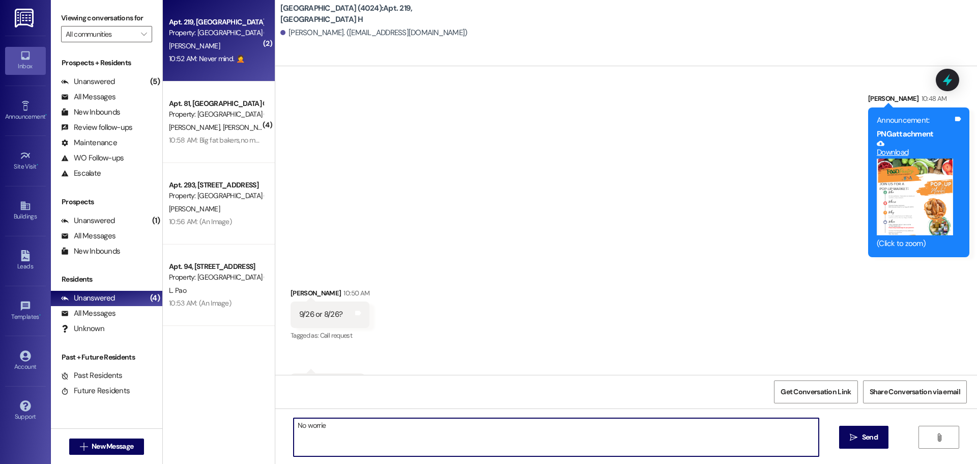
type textarea "No worries"
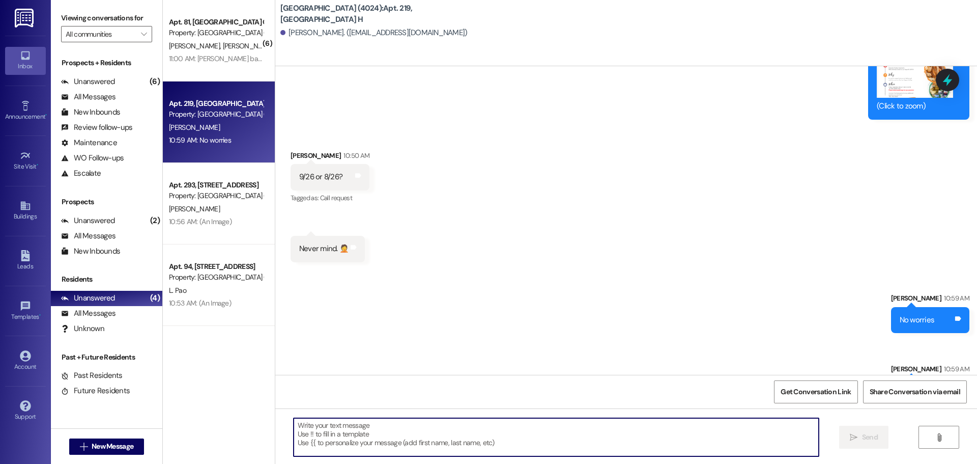
scroll to position [12686, 0]
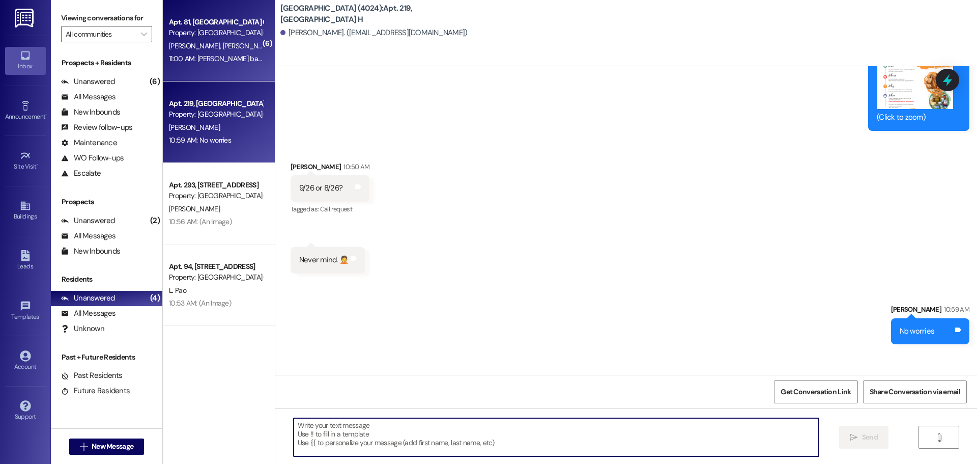
click at [222, 49] on span "[PERSON_NAME]" at bounding box center [249, 45] width 54 height 9
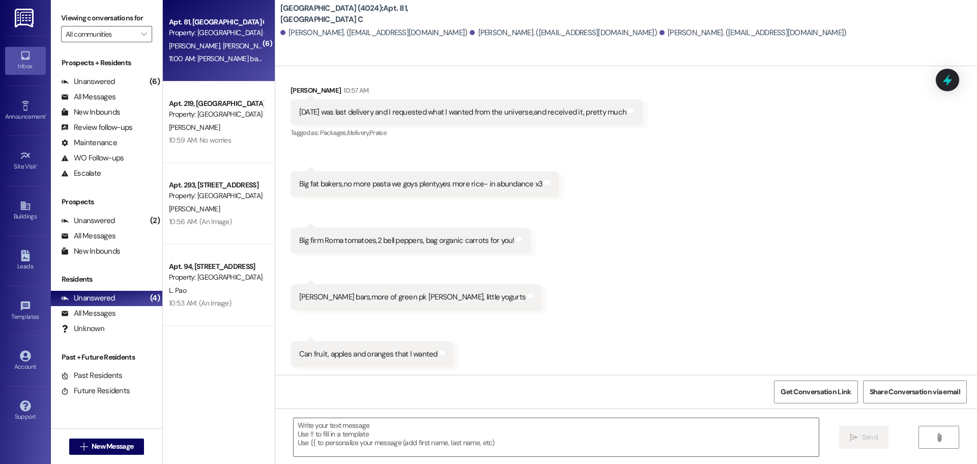
scroll to position [686, 0]
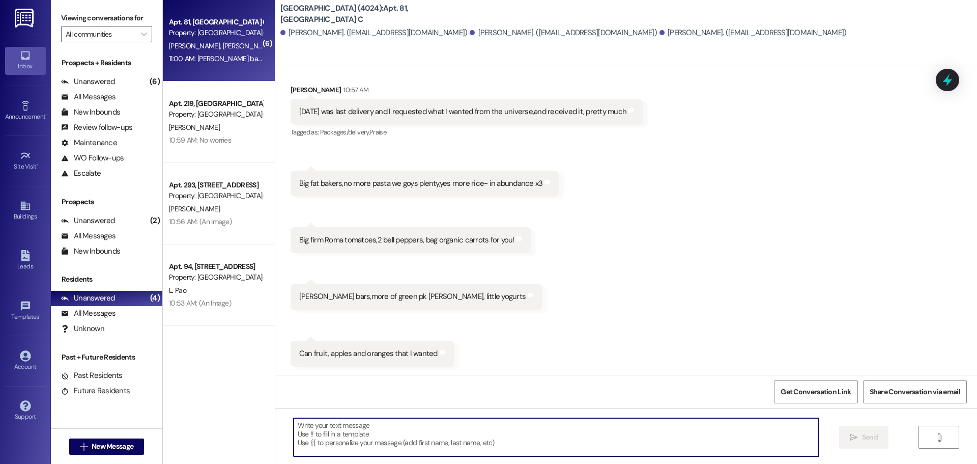
click at [563, 436] on textarea at bounding box center [556, 437] width 525 height 38
click at [309, 422] on textarea "[DATE]" at bounding box center [556, 437] width 525 height 38
type textarea "[DATE]"
click at [869, 437] on span "Send" at bounding box center [870, 437] width 16 height 11
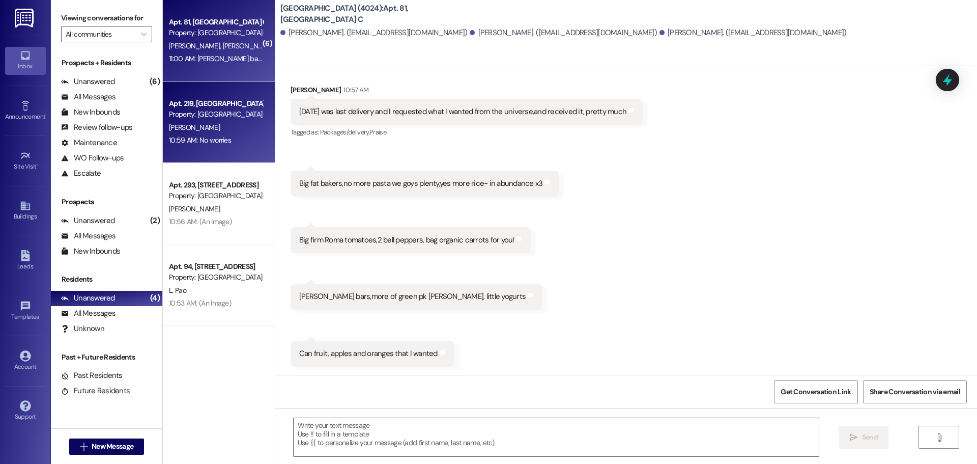
click at [194, 106] on div "Apt. 219, [GEOGRAPHIC_DATA] H" at bounding box center [216, 103] width 94 height 11
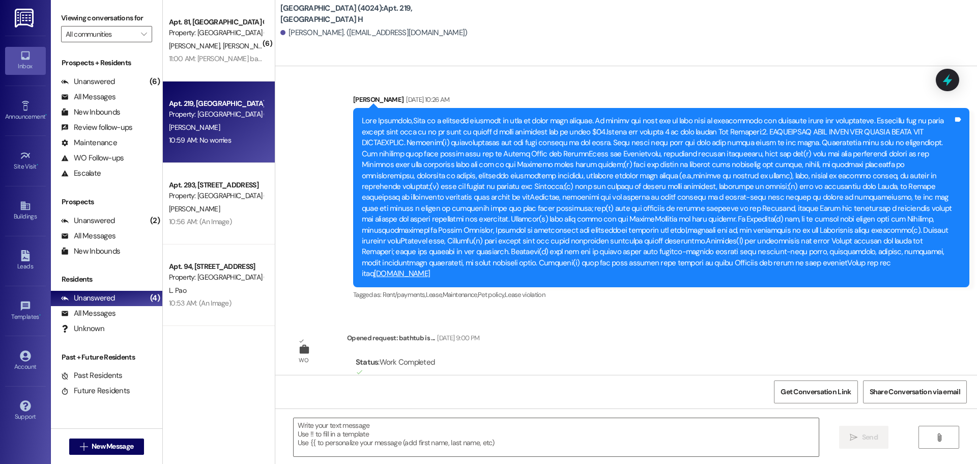
scroll to position [12687, 0]
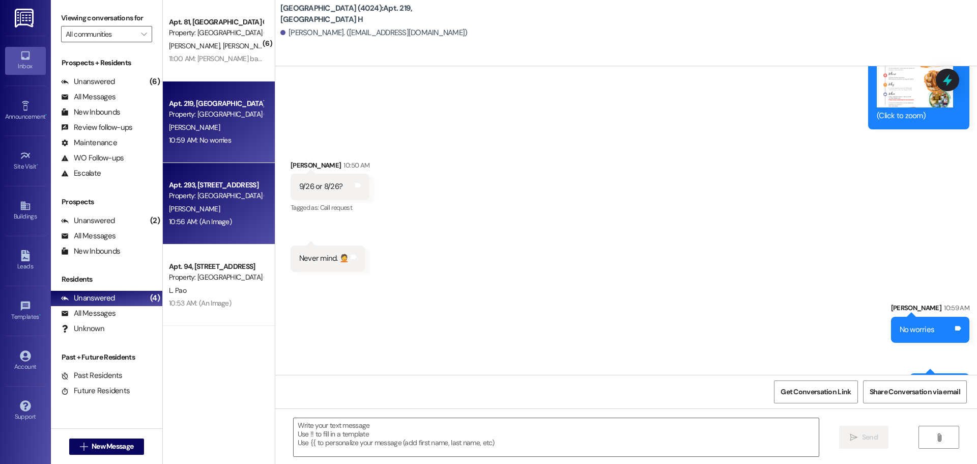
click at [200, 198] on div "Property: [GEOGRAPHIC_DATA] (4024)" at bounding box center [216, 195] width 94 height 11
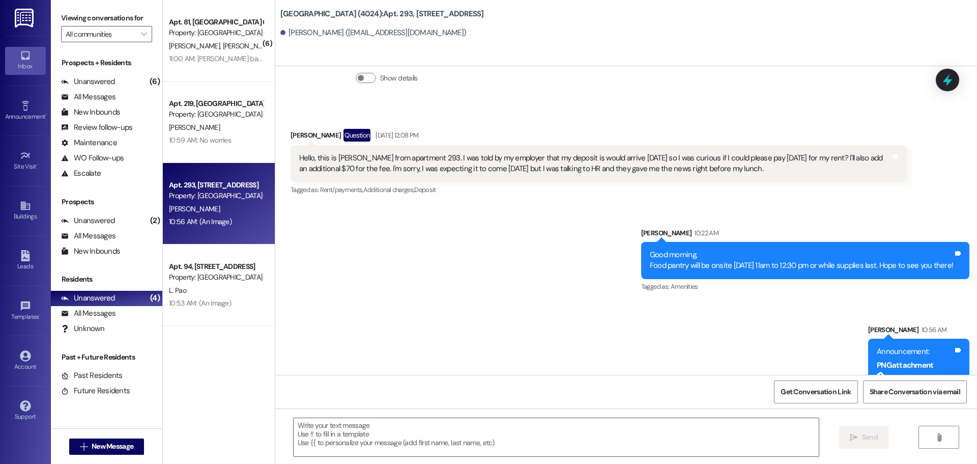
scroll to position [15184, 0]
